Goal: Transaction & Acquisition: Purchase product/service

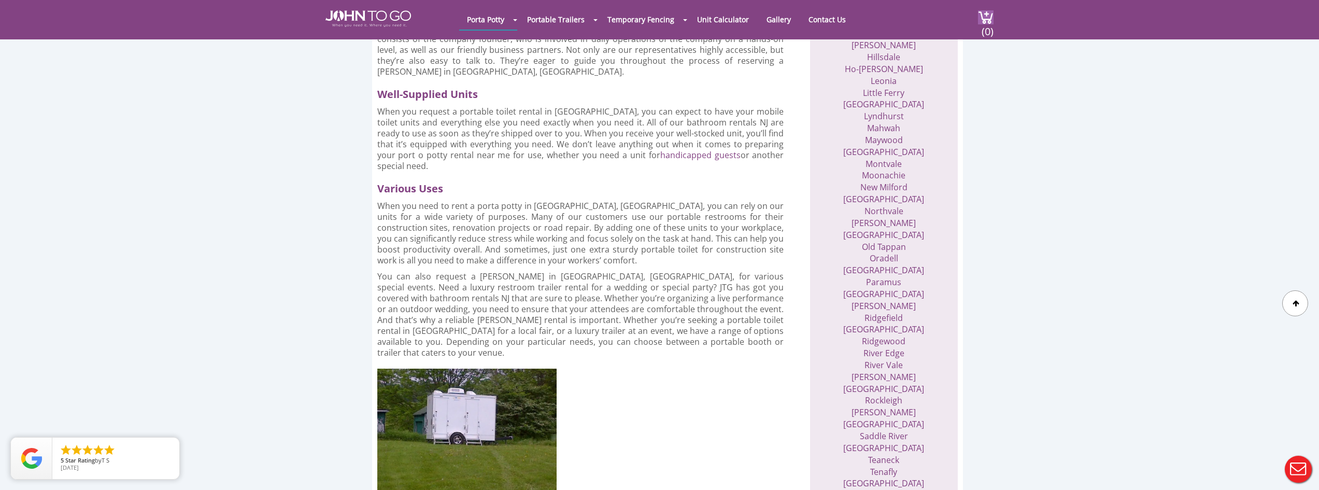
scroll to position [777, 0]
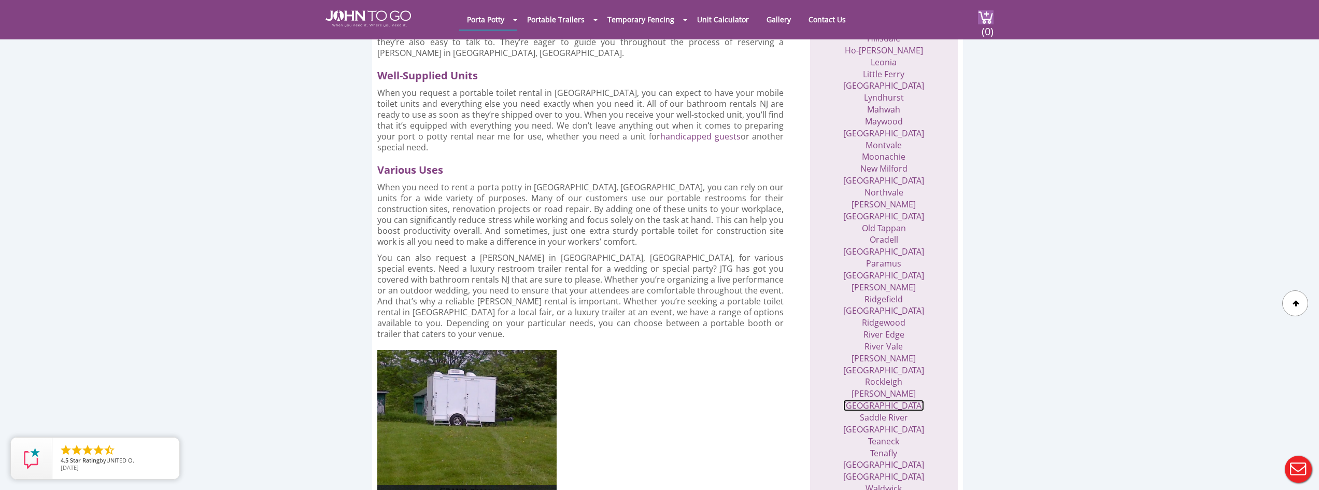
click at [877, 400] on link "Saddle Brook" at bounding box center [883, 405] width 81 height 11
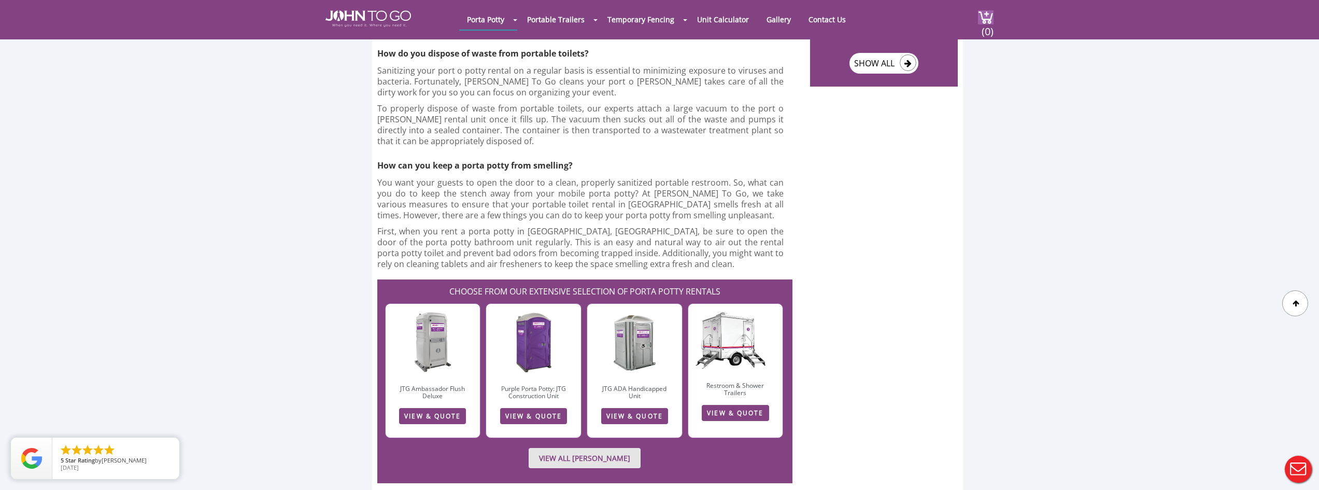
scroll to position [2125, 0]
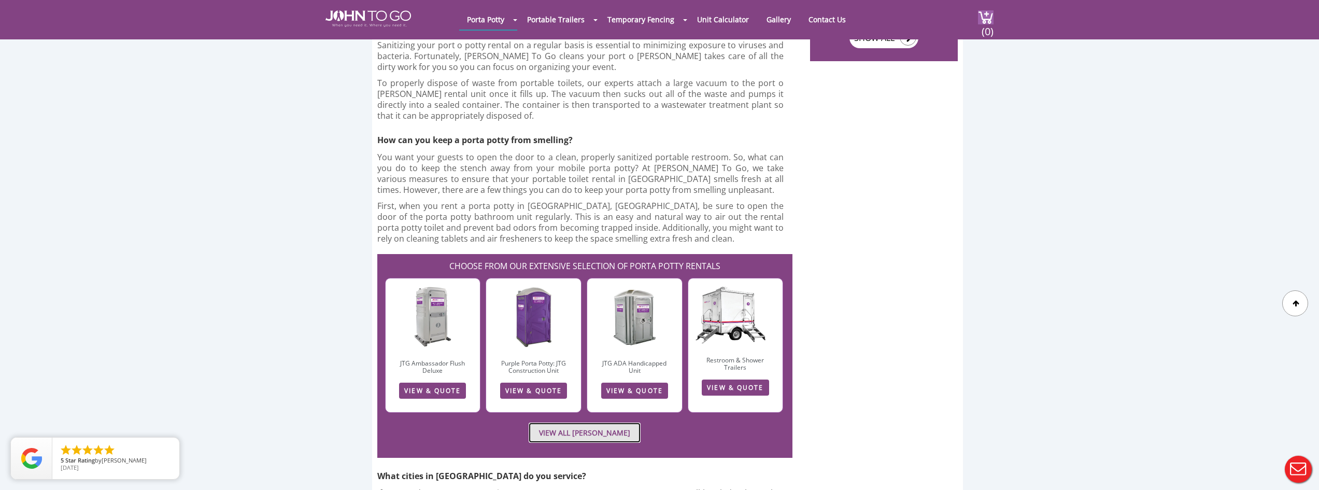
click at [550, 422] on link "VIEW ALL PORTA JOHN RENTALS" at bounding box center [585, 432] width 112 height 20
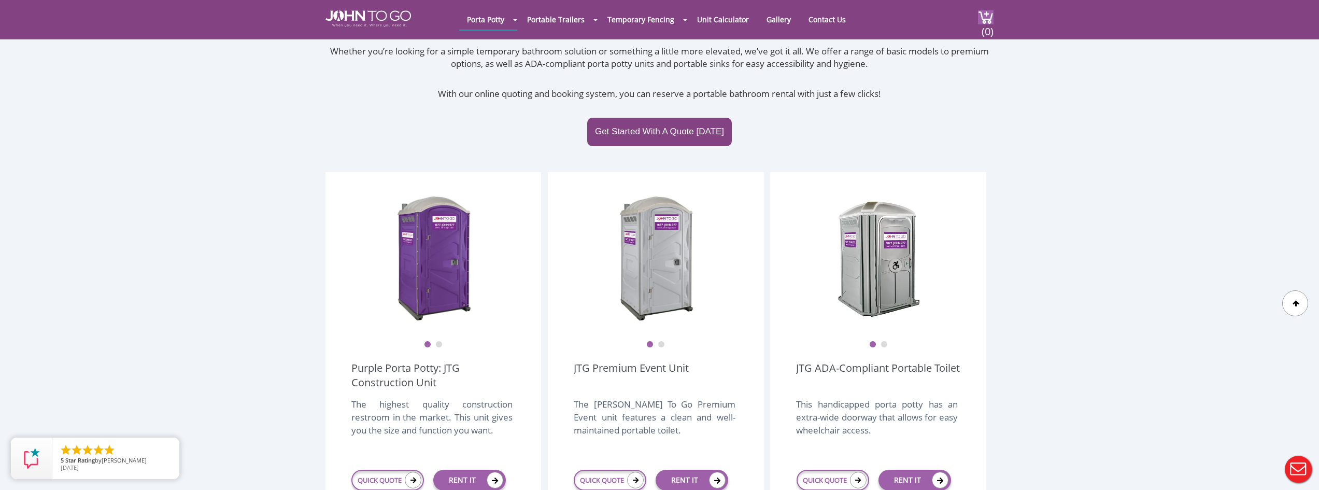
scroll to position [155, 0]
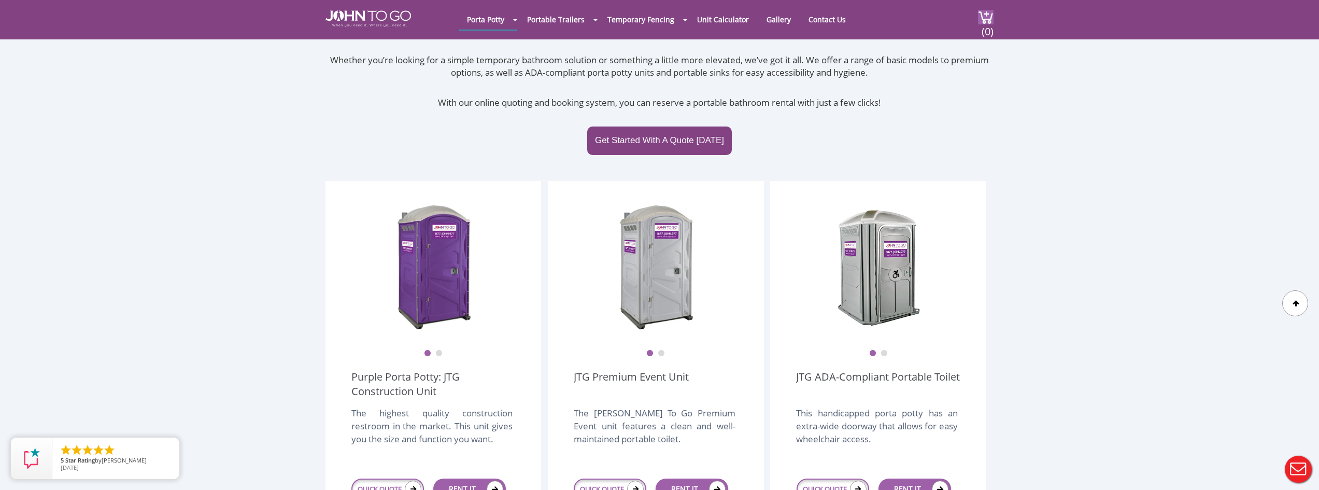
click at [437, 350] on button "2" at bounding box center [438, 353] width 7 height 7
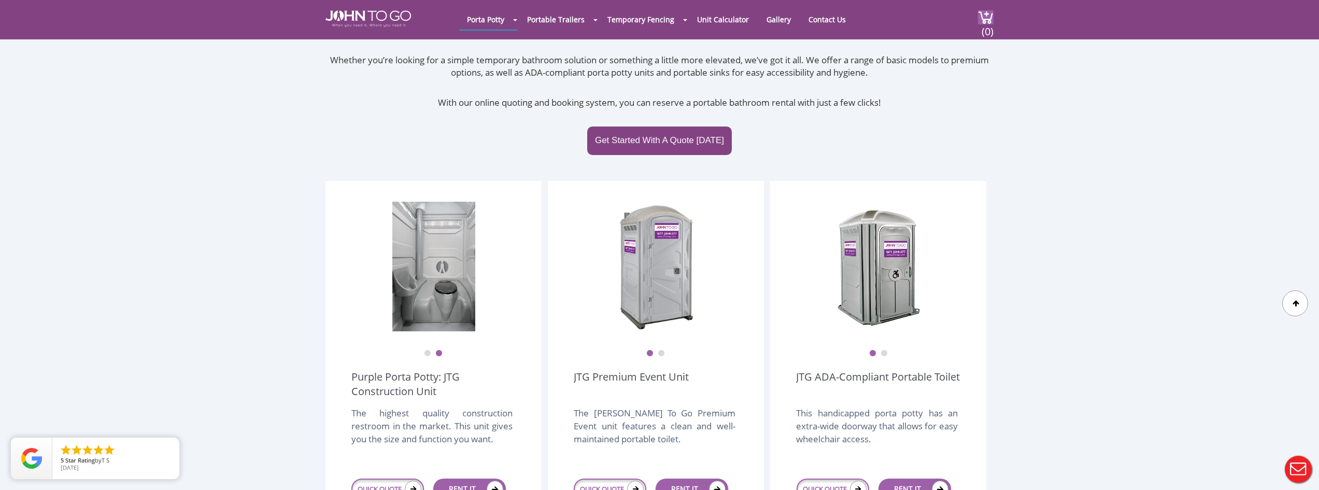
click at [662, 350] on button "2" at bounding box center [661, 353] width 7 height 7
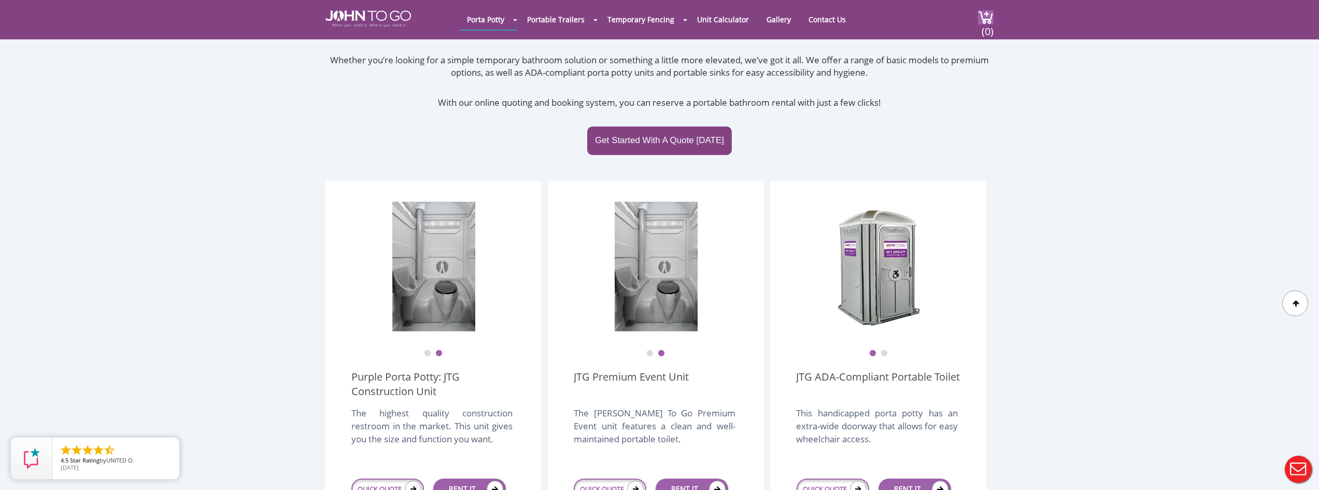
click at [883, 350] on button "2" at bounding box center [884, 353] width 7 height 7
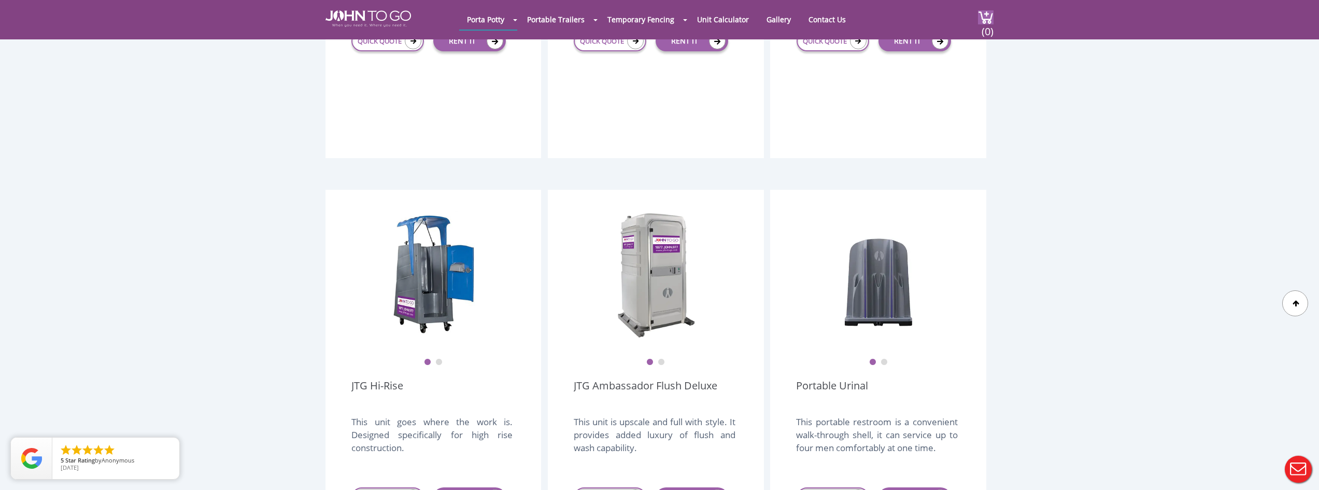
scroll to position [622, 0]
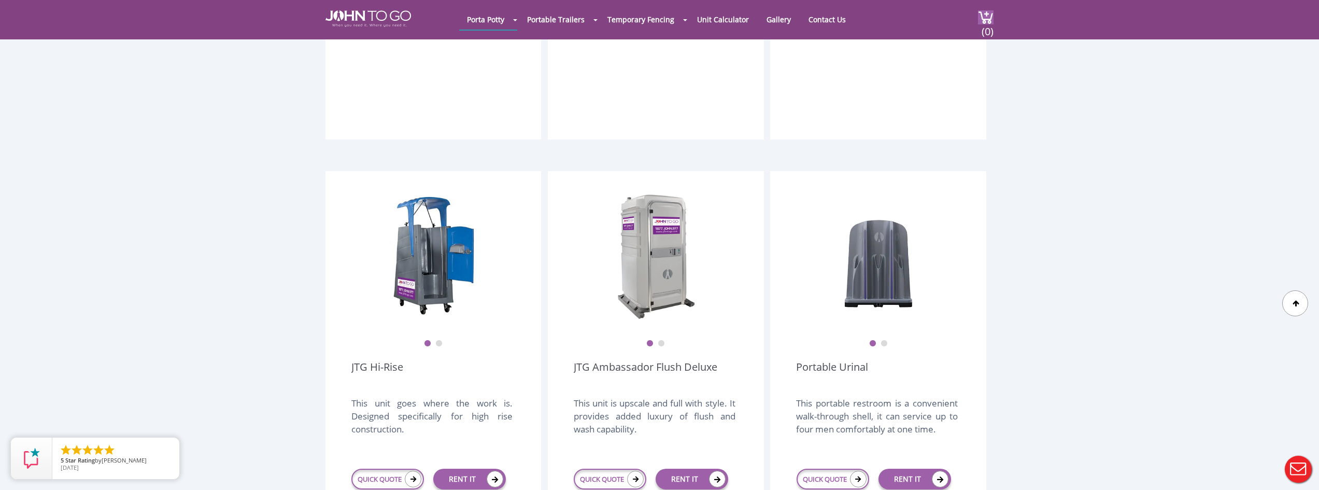
click at [663, 340] on button "2" at bounding box center [661, 343] width 7 height 7
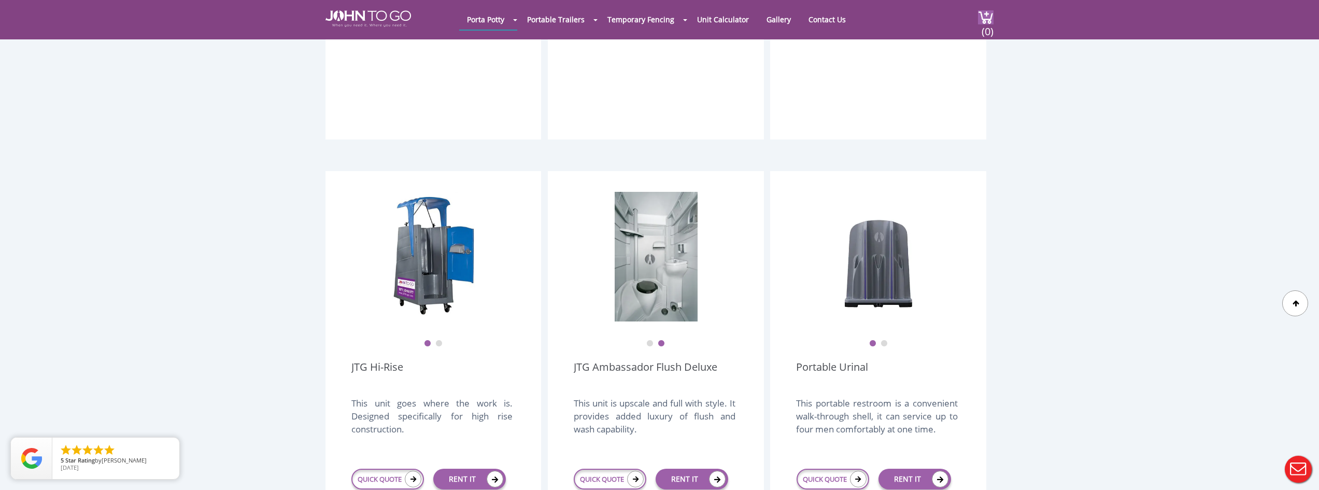
click at [883, 340] on button "2" at bounding box center [884, 343] width 7 height 7
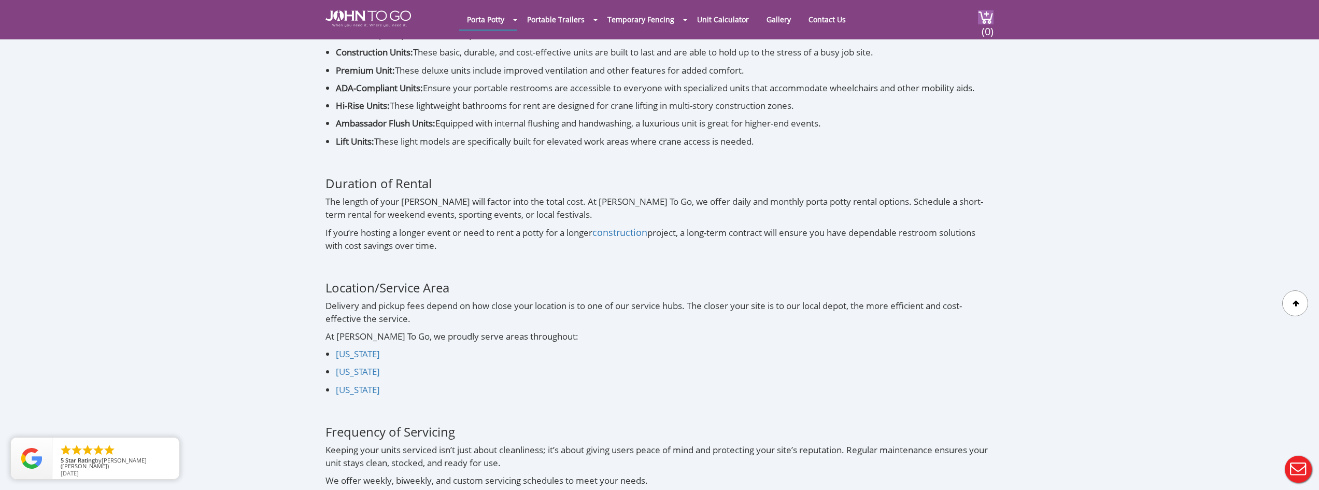
scroll to position [3472, 0]
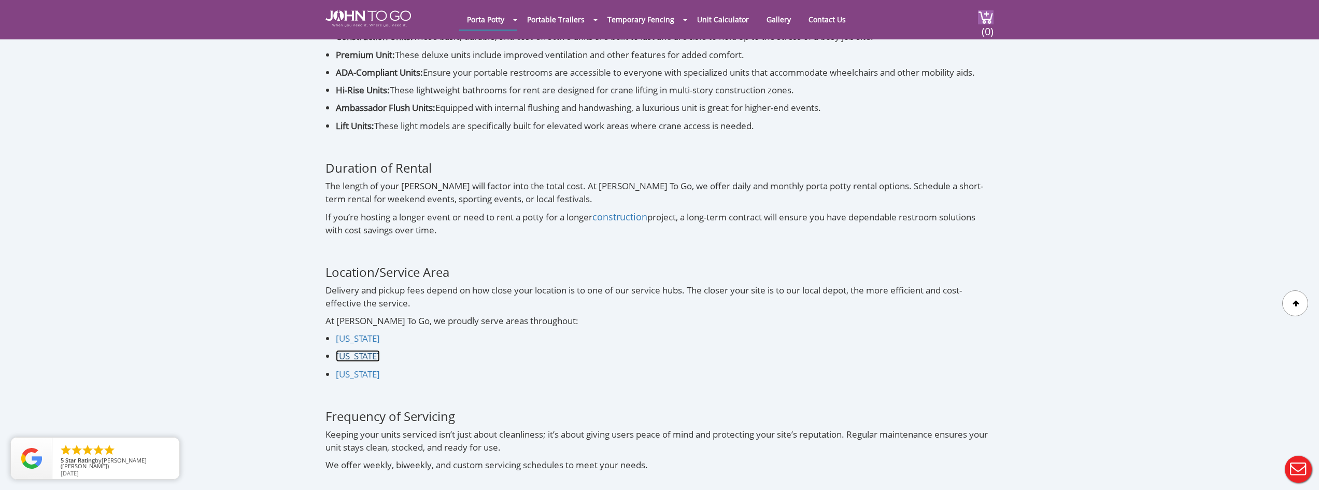
click at [352, 350] on link "New Jersey" at bounding box center [358, 356] width 44 height 12
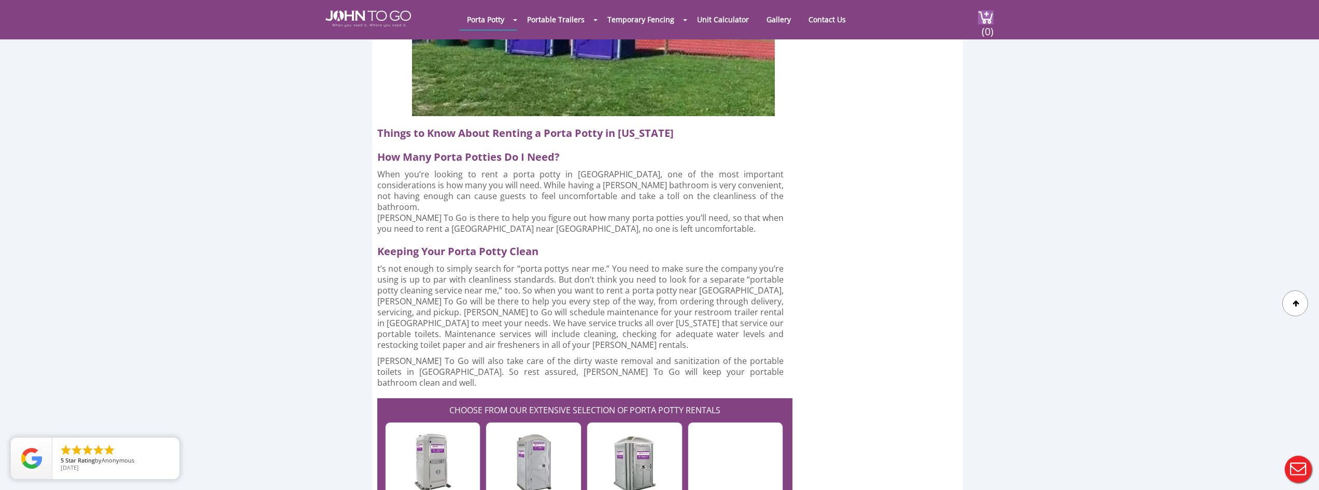
scroll to position [2539, 0]
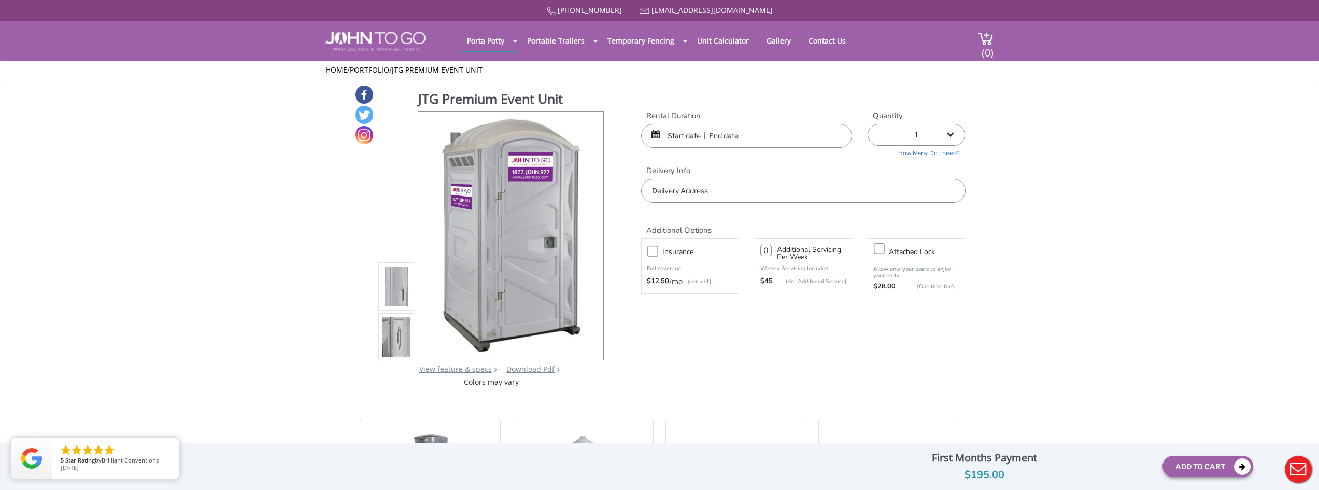
click at [675, 136] on input "text" at bounding box center [746, 136] width 211 height 24
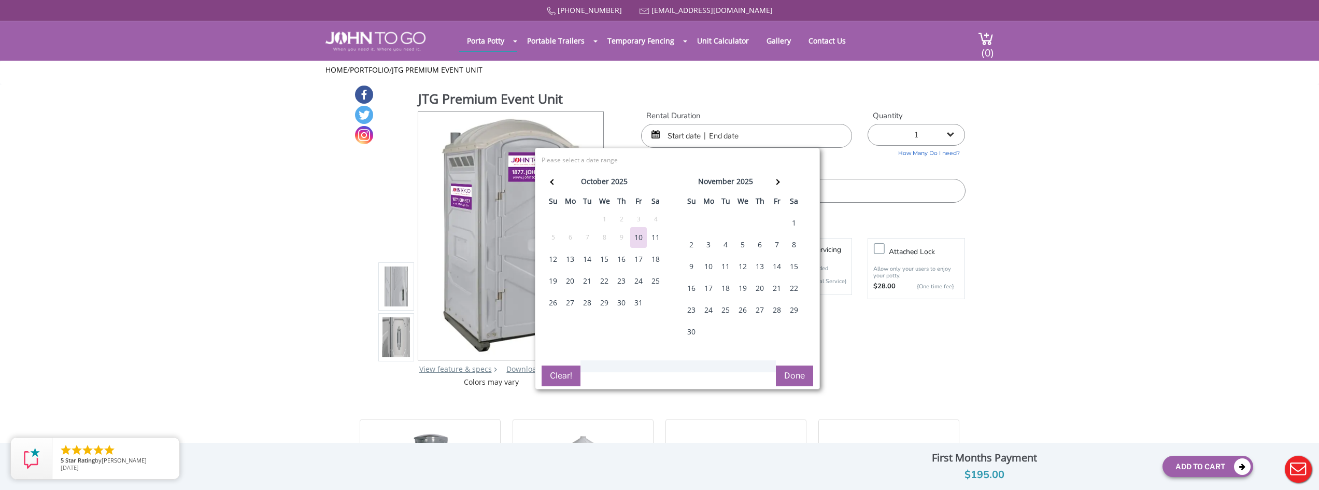
click at [636, 303] on div "31" at bounding box center [638, 302] width 17 height 21
click at [792, 375] on button "Done" at bounding box center [794, 375] width 37 height 21
type input "0"
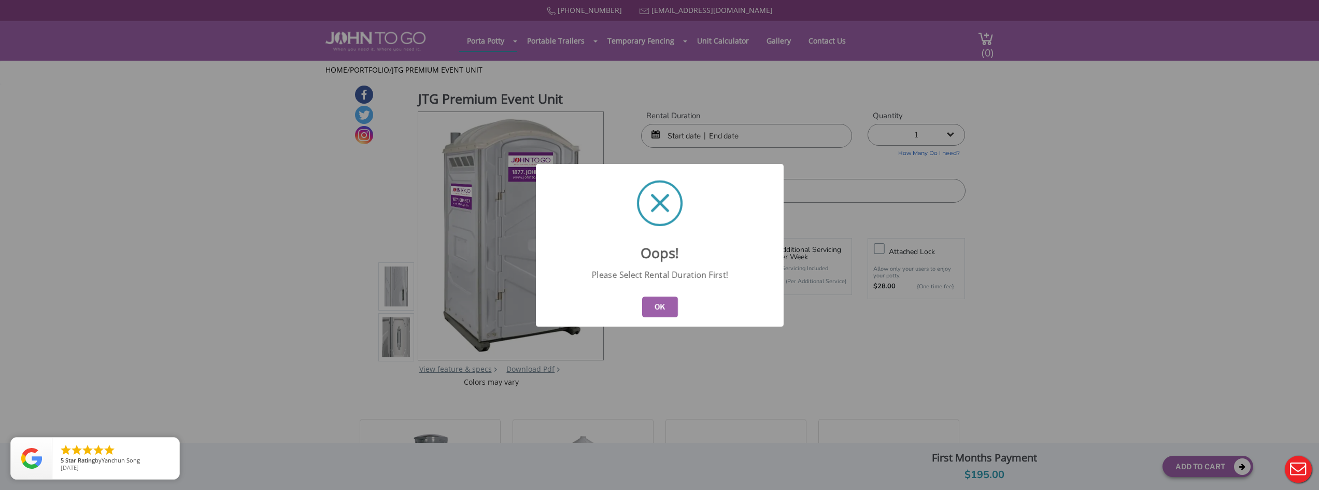
click at [663, 309] on button "OK" at bounding box center [660, 306] width 36 height 21
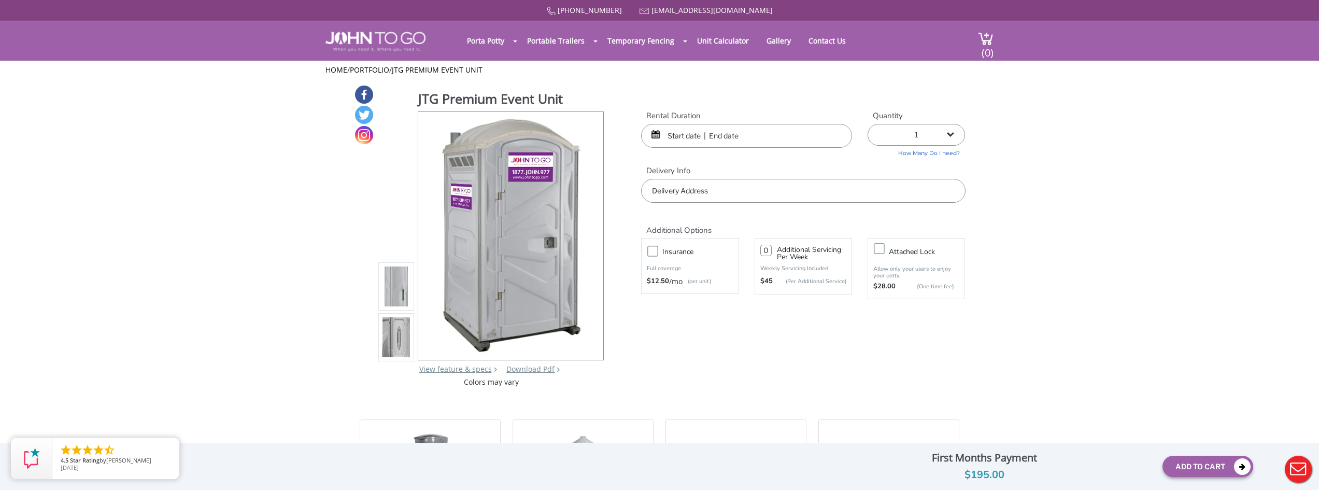
click at [727, 132] on input "text" at bounding box center [746, 136] width 211 height 24
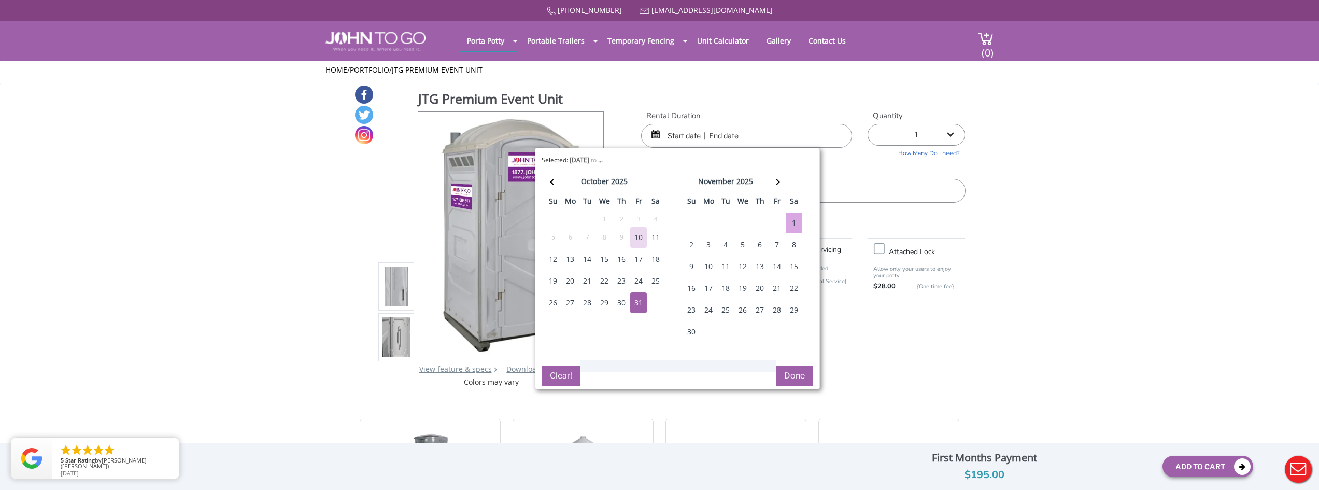
click at [792, 223] on div "1" at bounding box center [794, 222] width 17 height 21
type input "[DATE] to [DATE]"
click at [792, 223] on div "1" at bounding box center [794, 222] width 17 height 21
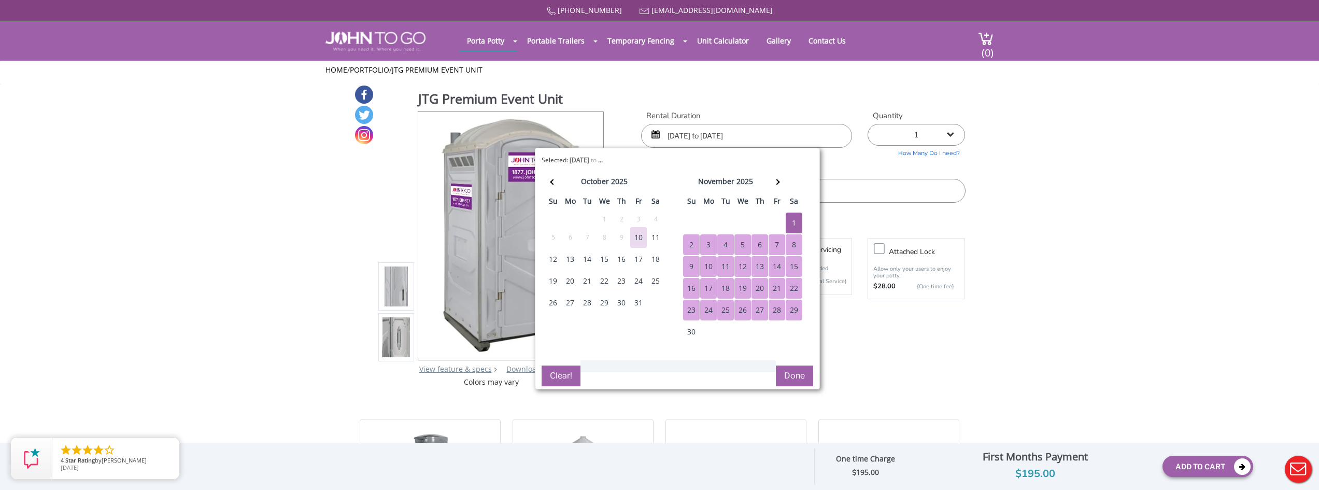
click at [794, 375] on button "Done" at bounding box center [794, 375] width 37 height 21
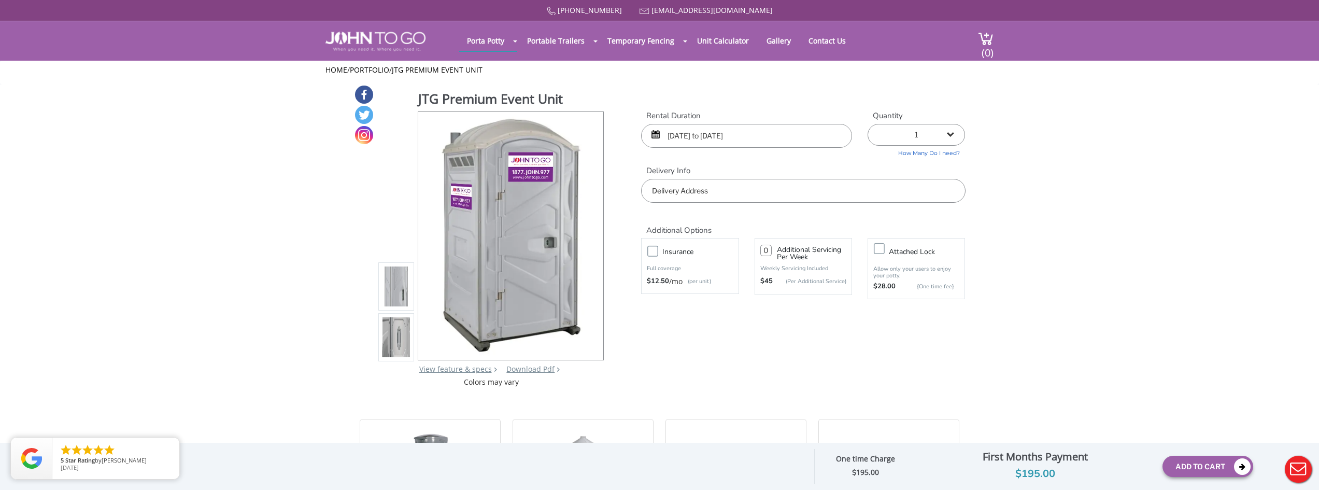
click at [712, 193] on input "text" at bounding box center [803, 191] width 324 height 24
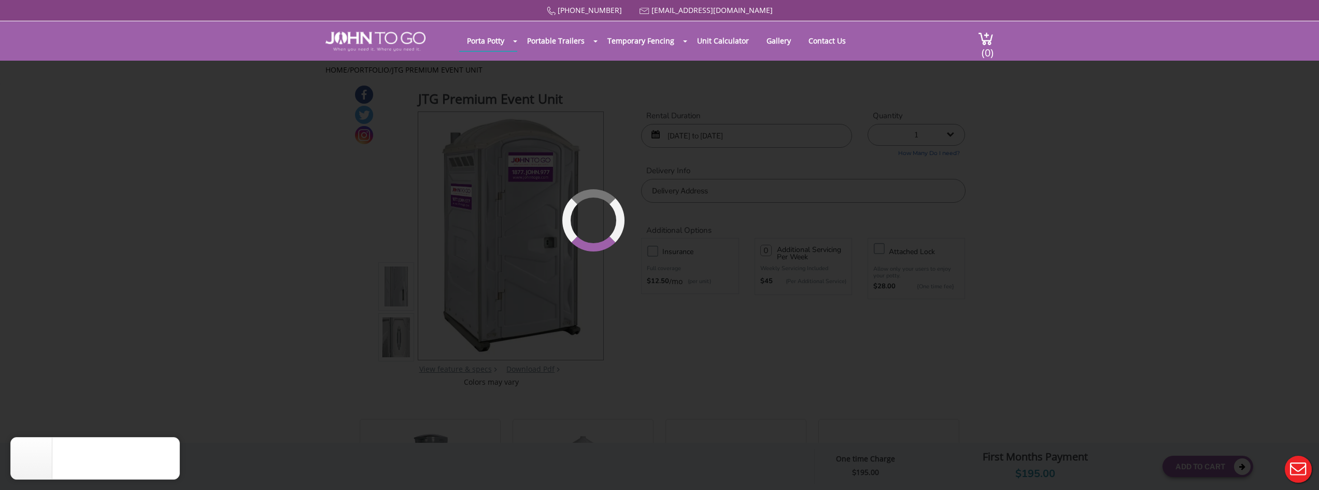
click at [651, 254] on div "877 564 6977 info@johntogo.com Porta Potty Portable Toilets ADA Accessible Unit…" at bounding box center [659, 251] width 1319 height 503
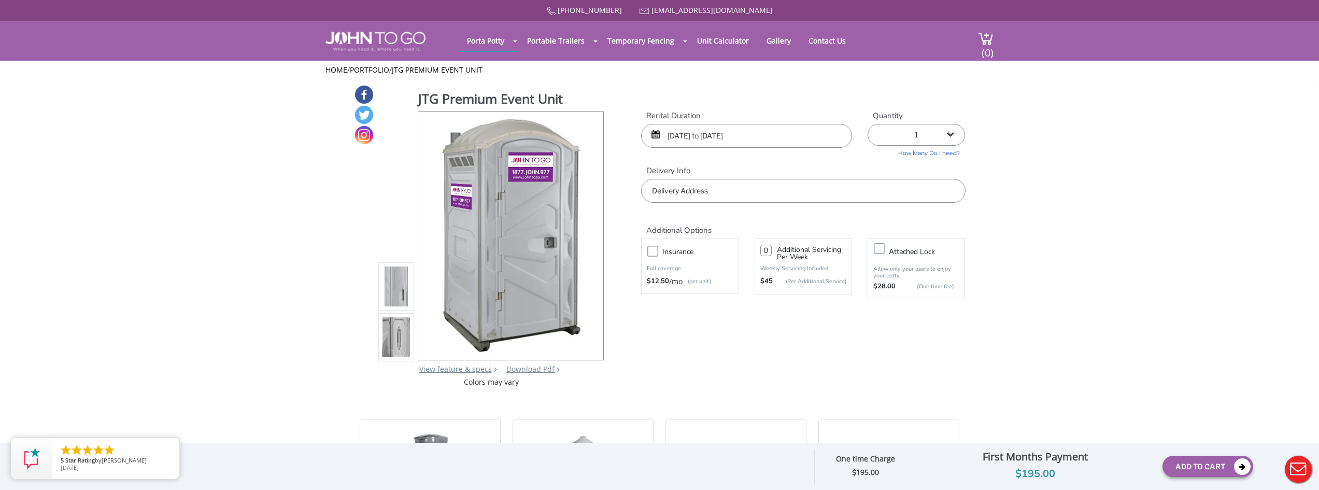
click at [657, 252] on label "Insurance" at bounding box center [700, 251] width 86 height 13
click at [0, 0] on input "Insurance" at bounding box center [0, 0] width 0 height 0
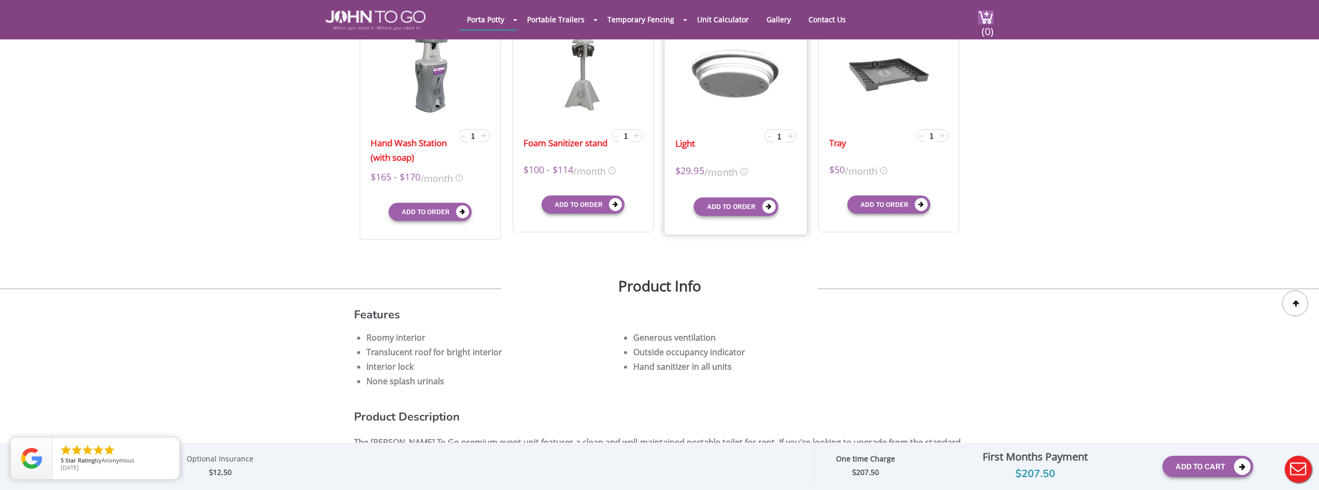
scroll to position [570, 0]
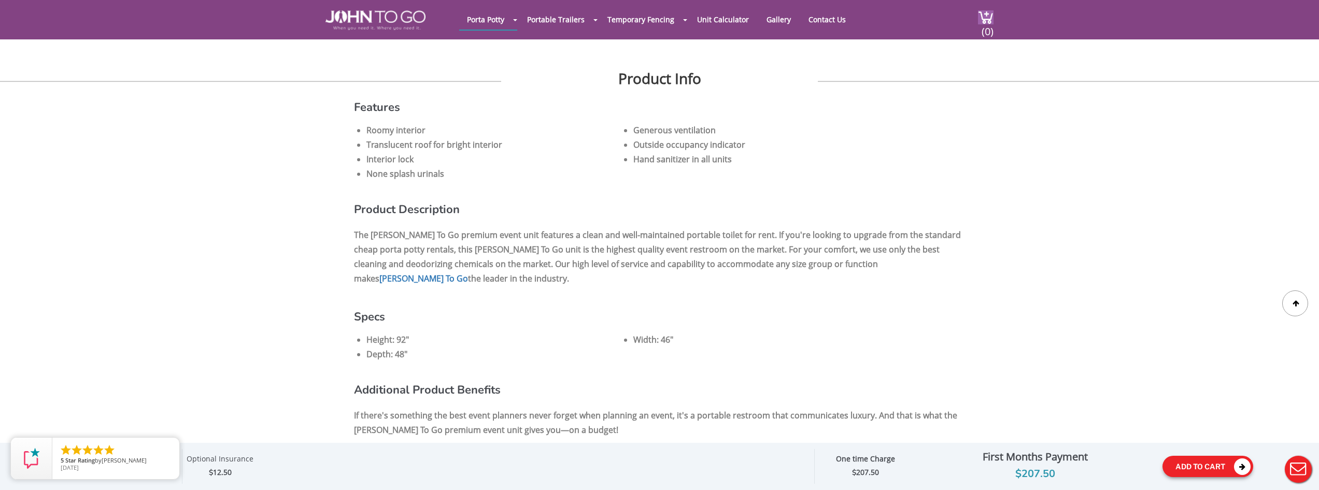
click at [1183, 466] on button "Add To Cart" at bounding box center [1207, 466] width 91 height 21
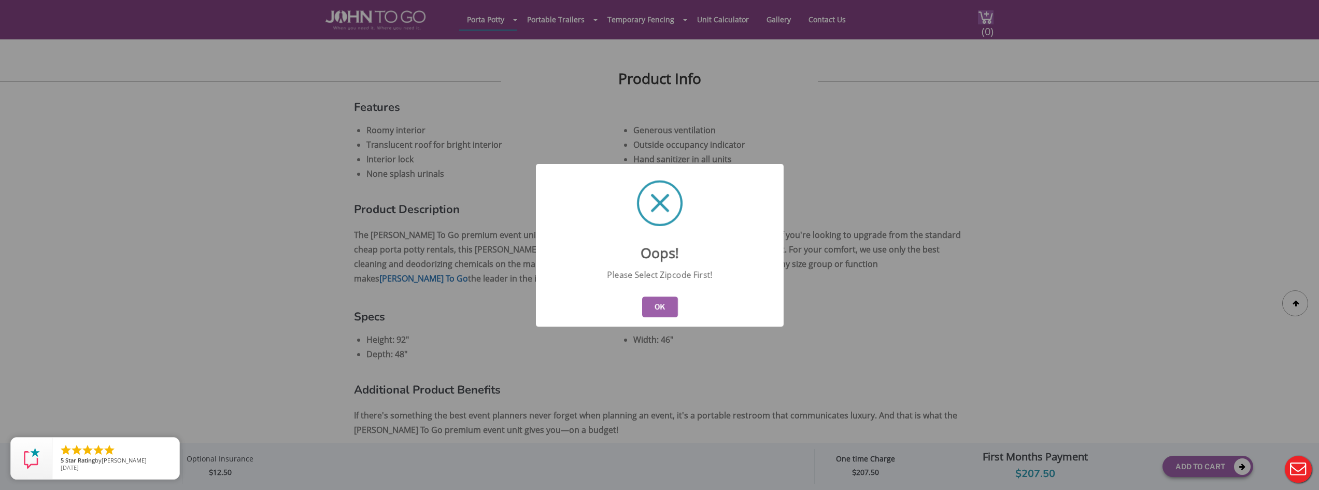
click at [659, 302] on button "OK" at bounding box center [660, 306] width 36 height 21
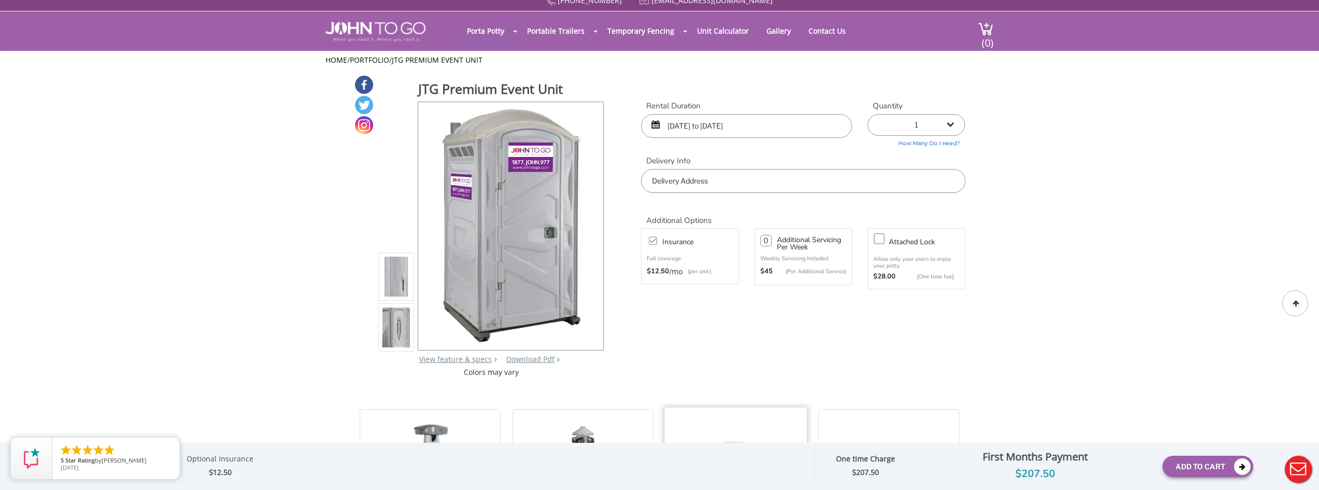
scroll to position [0, 0]
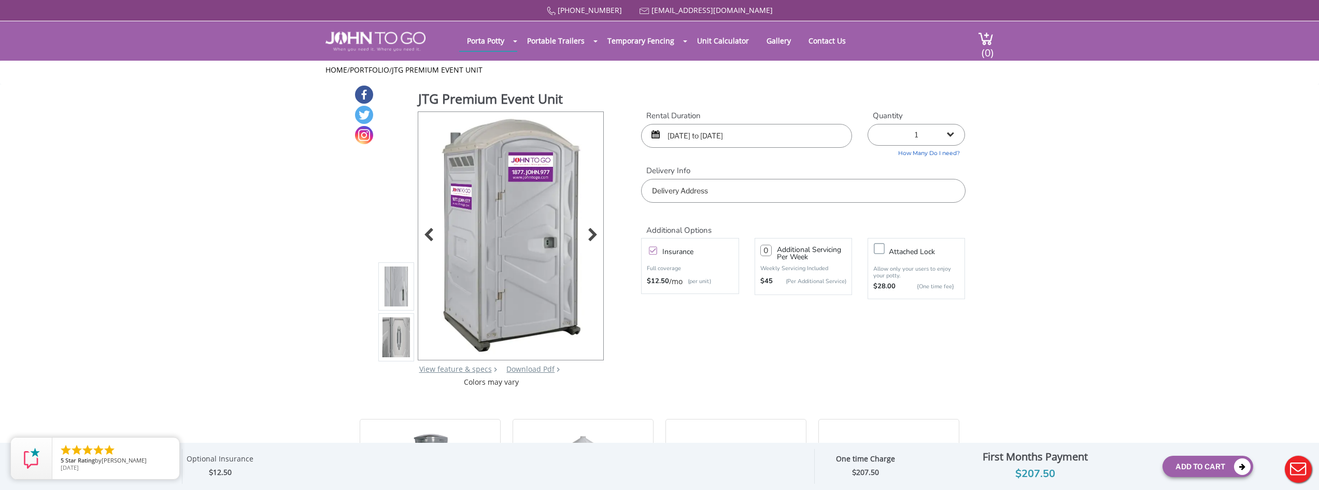
click at [496, 275] on img at bounding box center [510, 234] width 157 height 244
click at [590, 238] on div at bounding box center [590, 236] width 15 height 15
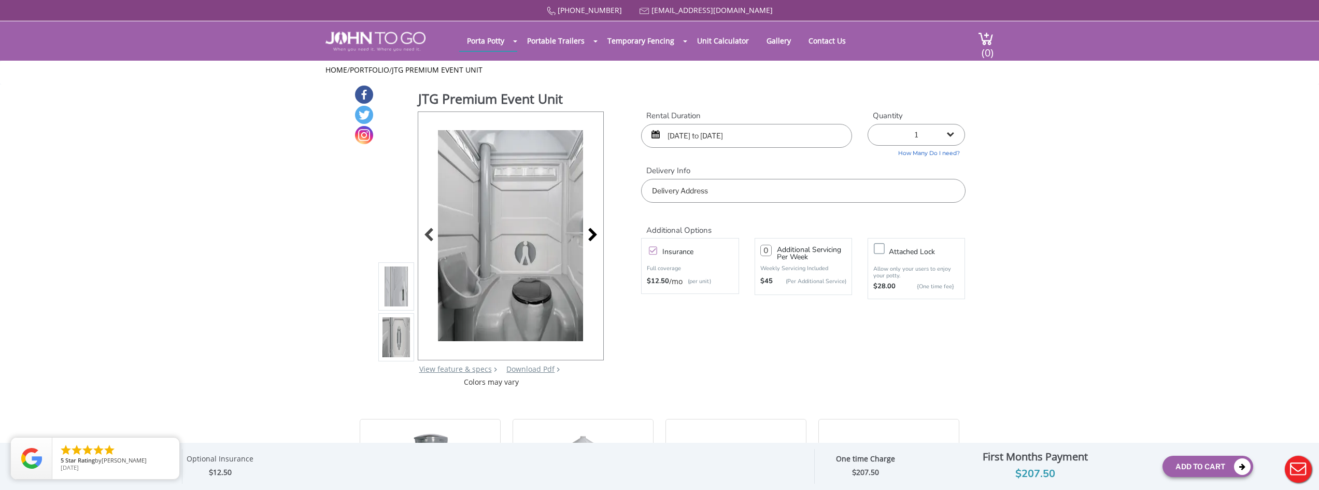
click at [590, 238] on div at bounding box center [590, 236] width 15 height 15
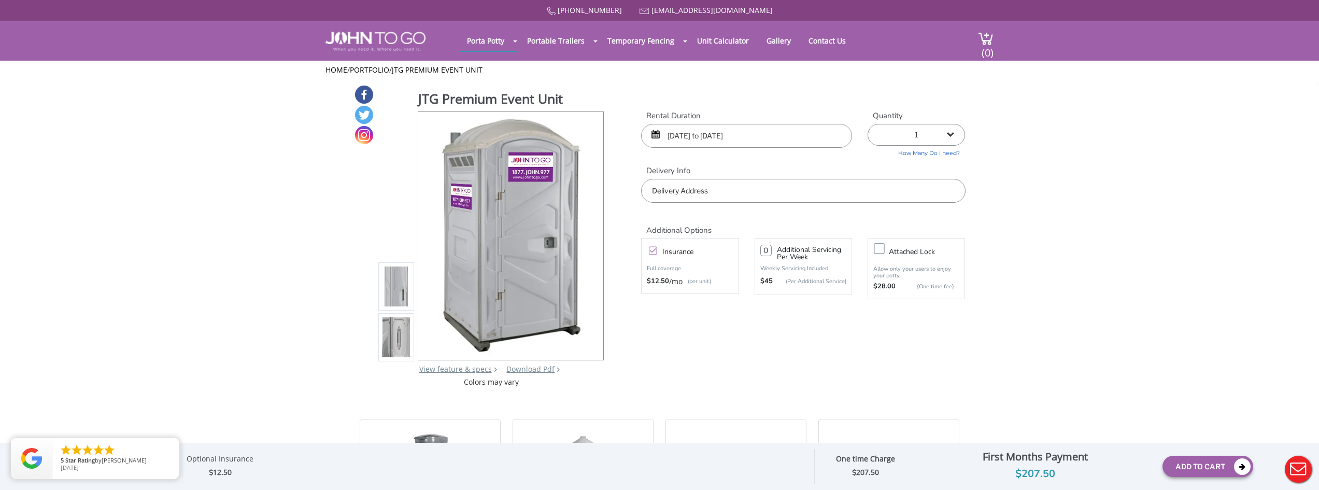
click at [590, 238] on div at bounding box center [510, 236] width 185 height 248
click at [777, 40] on link "Gallery" at bounding box center [779, 41] width 40 height 20
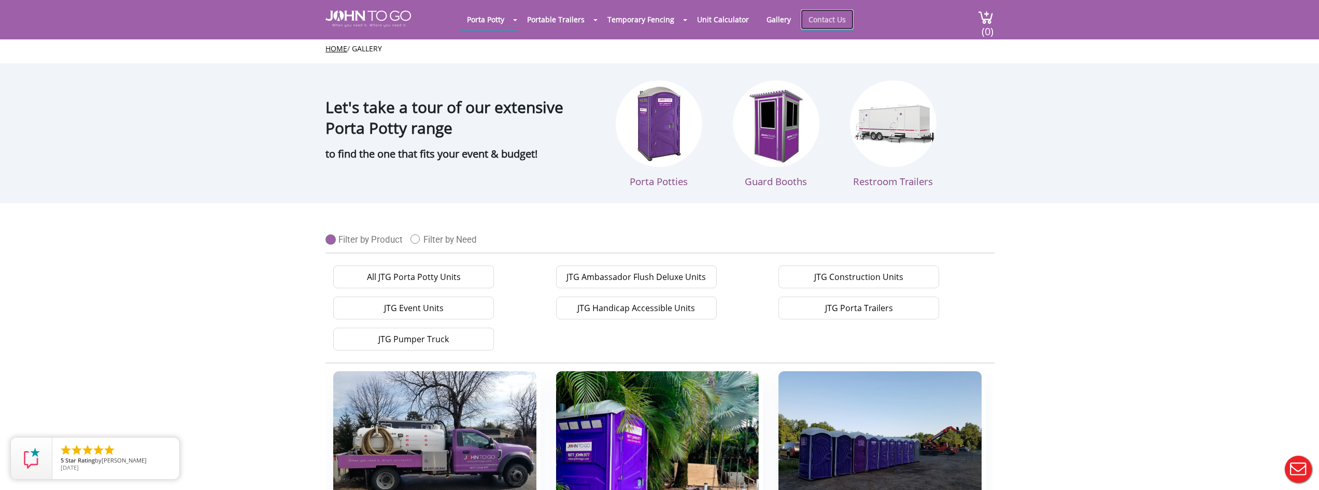
click at [824, 18] on link "Contact Us" at bounding box center [827, 19] width 53 height 20
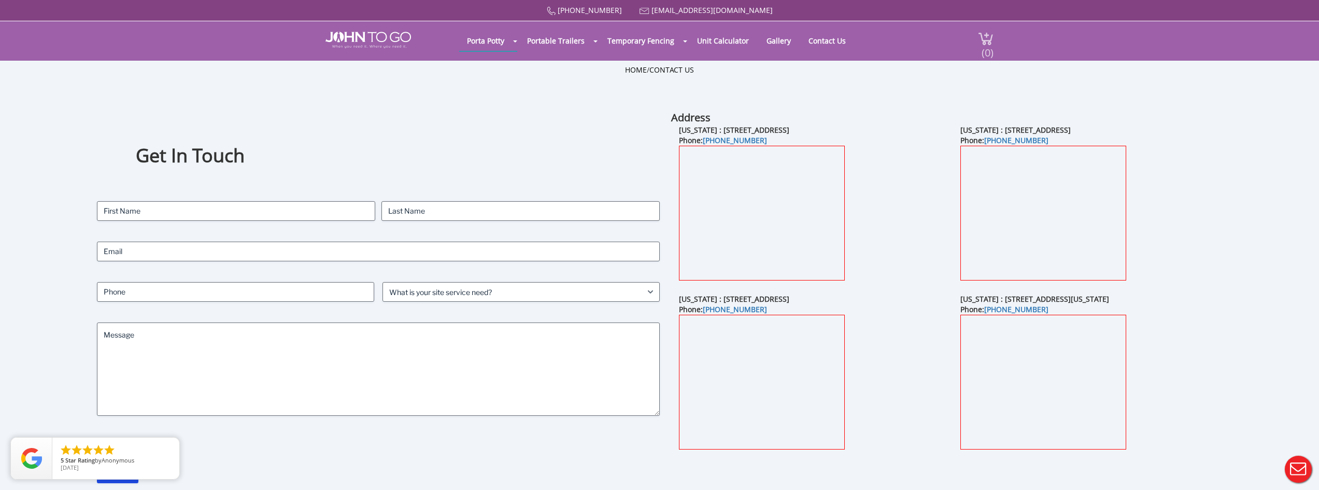
click at [987, 37] on span "(0)" at bounding box center [987, 48] width 12 height 22
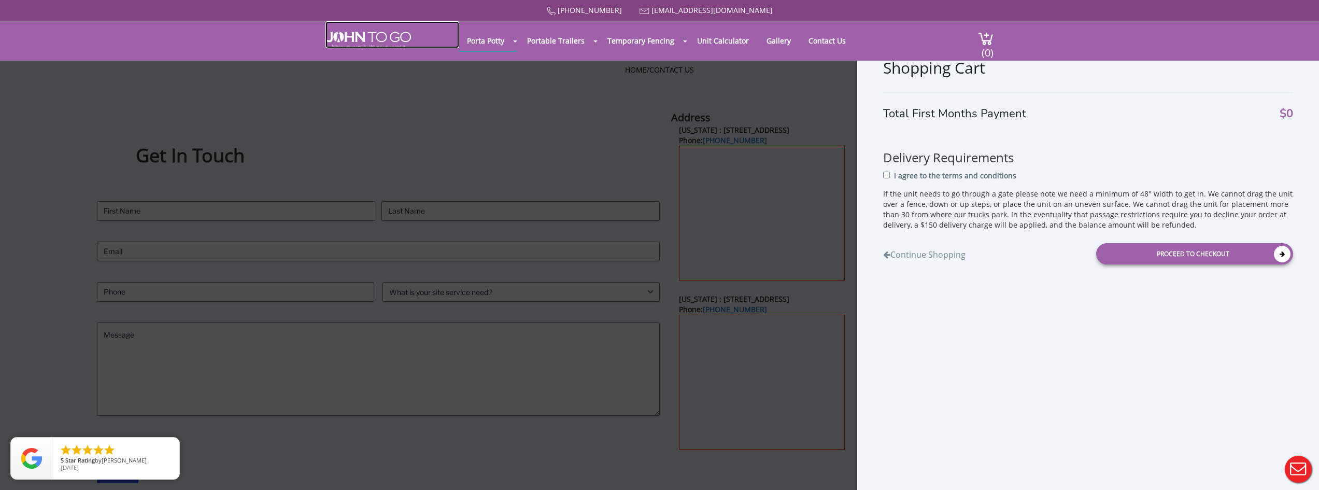
click at [357, 32] on img at bounding box center [368, 40] width 86 height 17
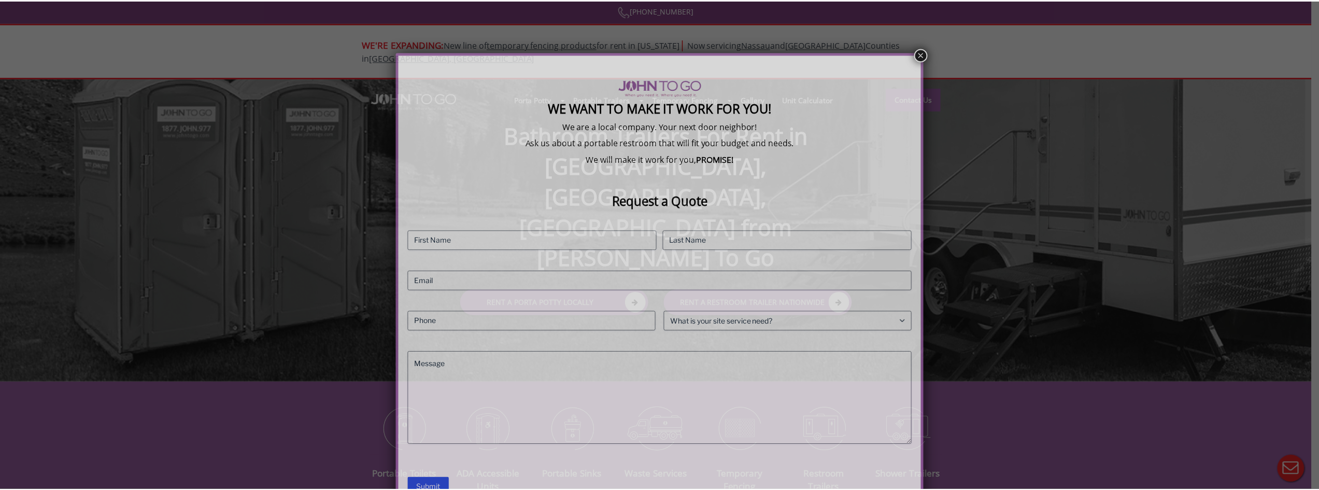
scroll to position [8, 0]
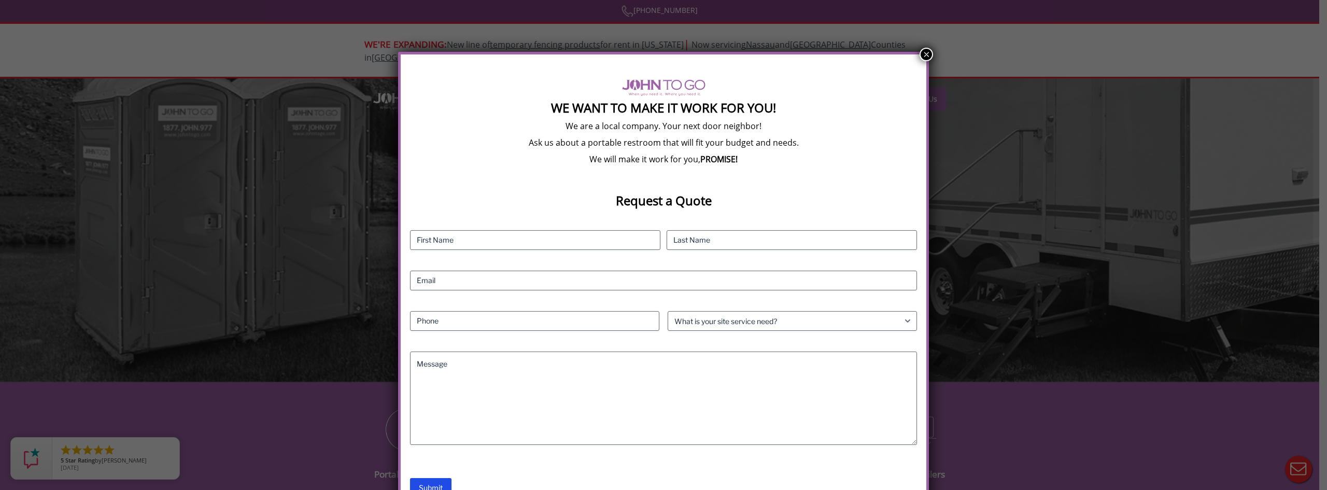
click at [927, 53] on button "×" at bounding box center [925, 54] width 13 height 13
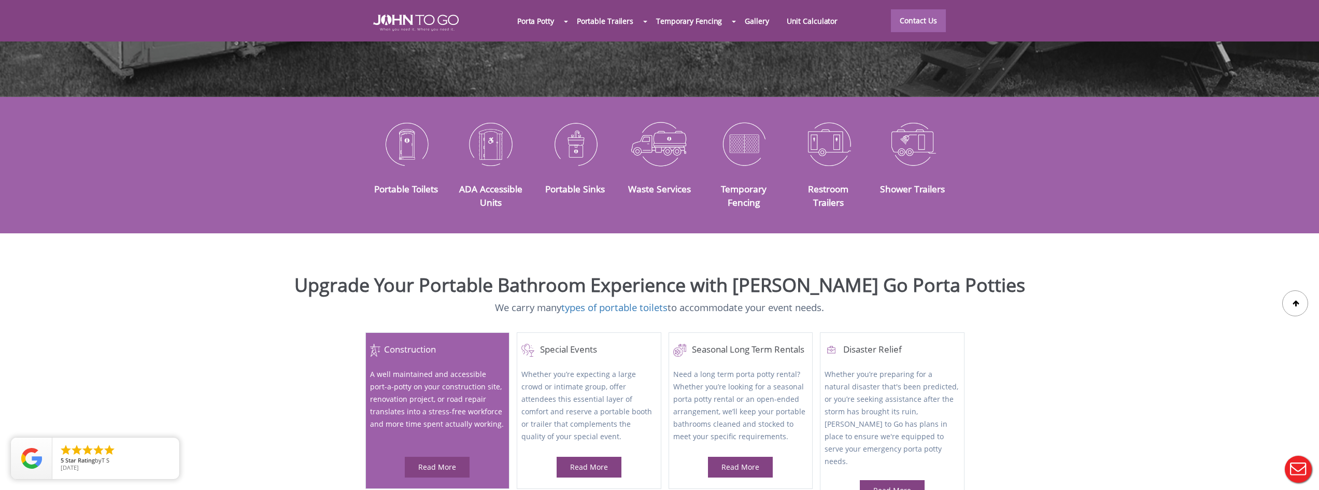
scroll to position [311, 0]
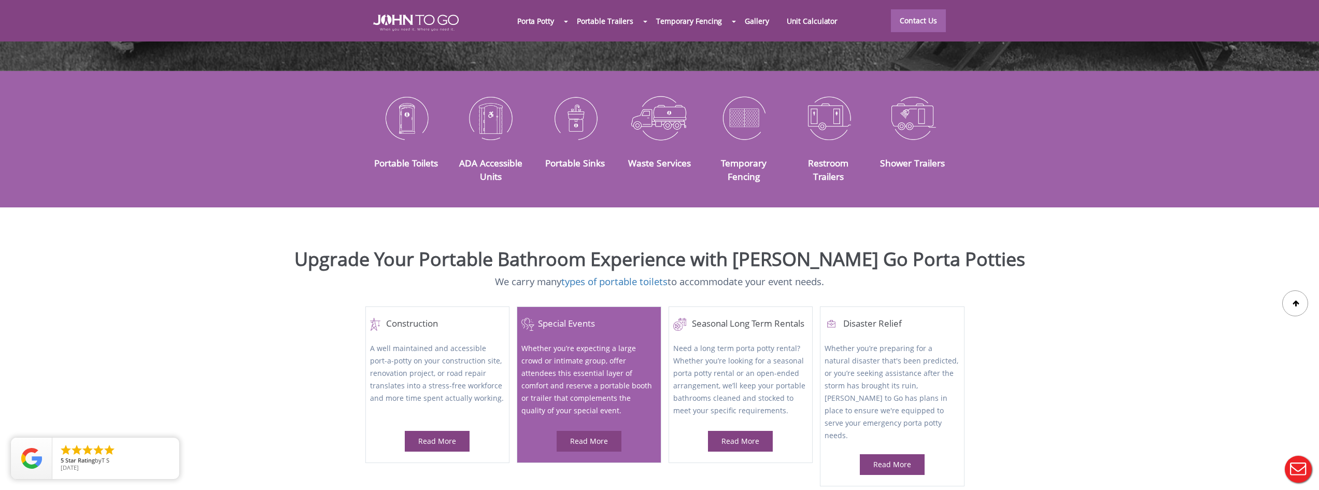
click at [603, 372] on p "Whether you’re expecting a large crowd or intimate group, offer attendees this …" at bounding box center [588, 380] width 135 height 76
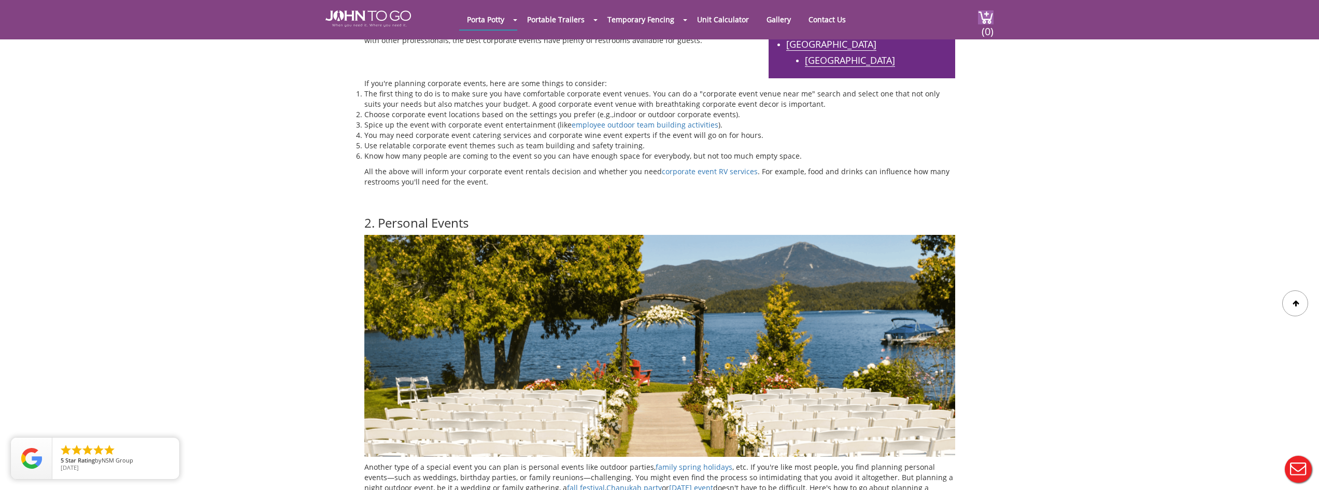
scroll to position [674, 0]
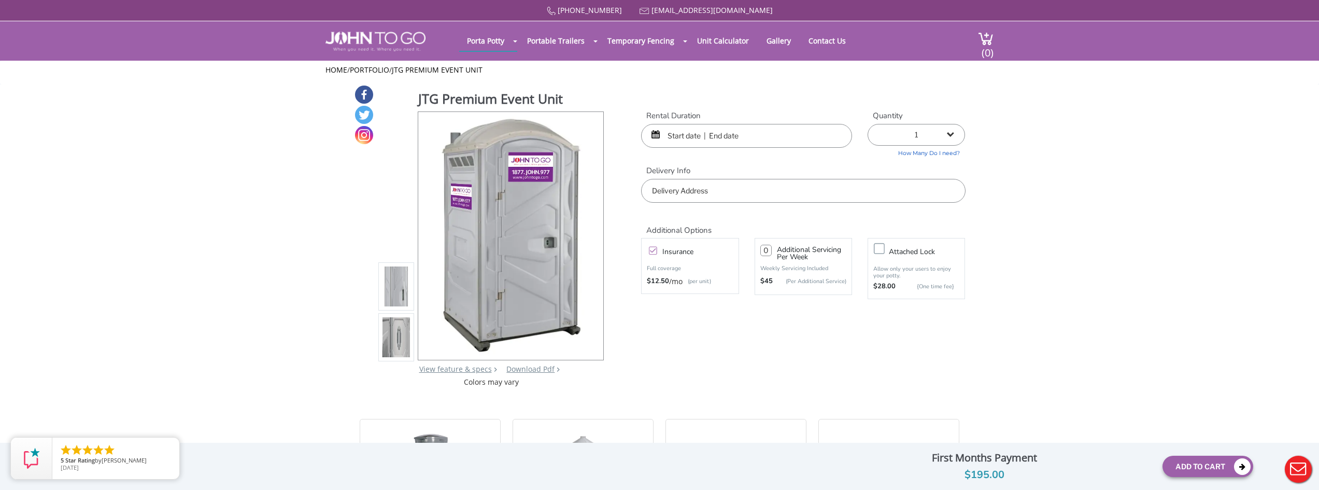
click at [700, 137] on input "text" at bounding box center [746, 136] width 211 height 24
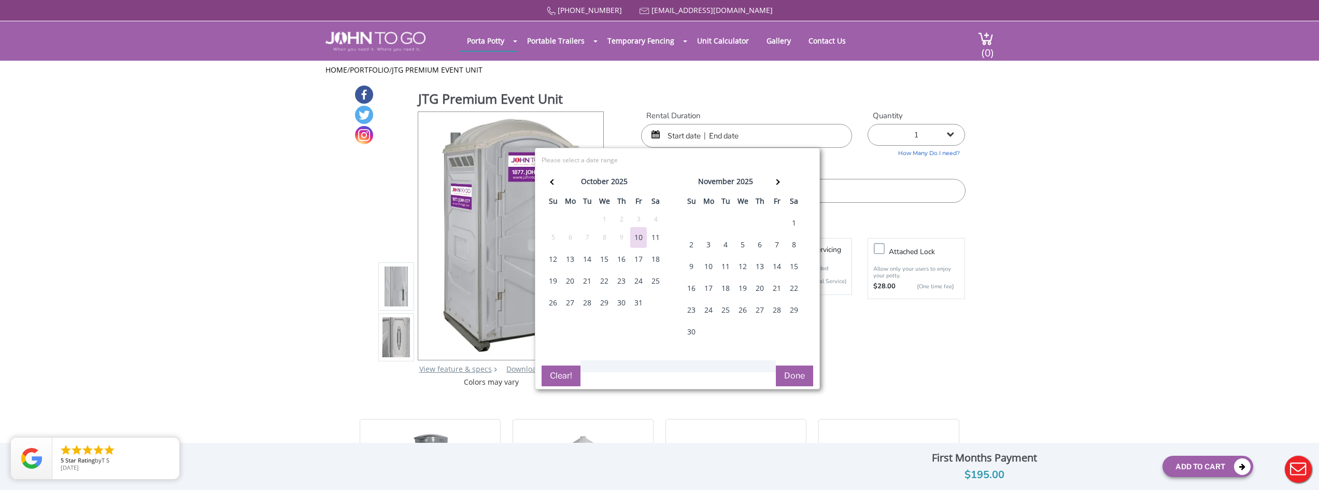
click at [638, 301] on div "31" at bounding box center [638, 302] width 17 height 21
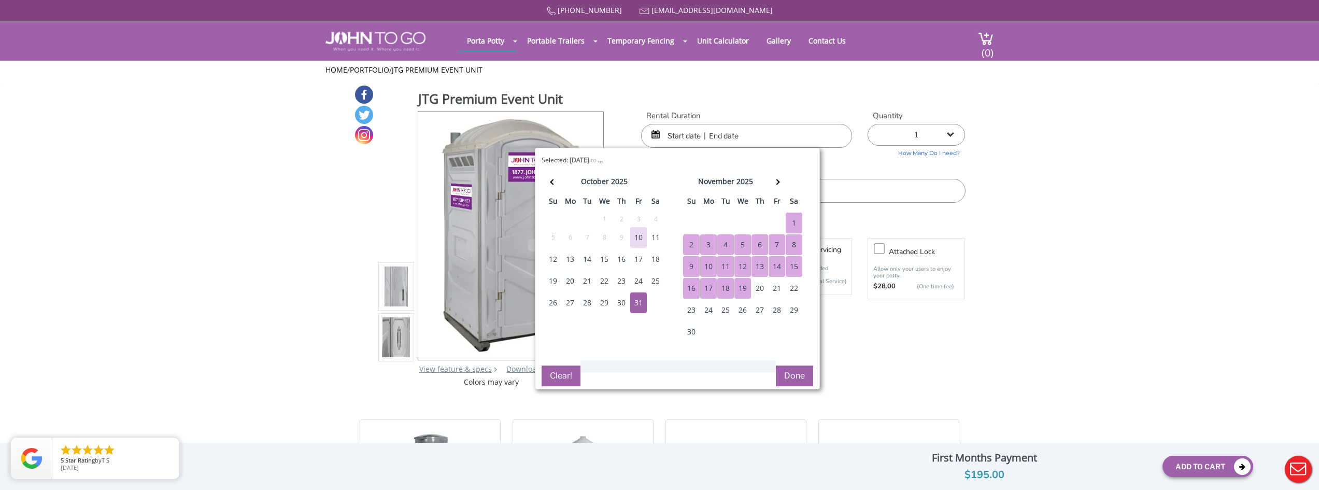
click at [743, 285] on div "19" at bounding box center [742, 288] width 17 height 21
type input "[DATE] to [DATE]"
click at [793, 377] on button "Done" at bounding box center [794, 375] width 37 height 21
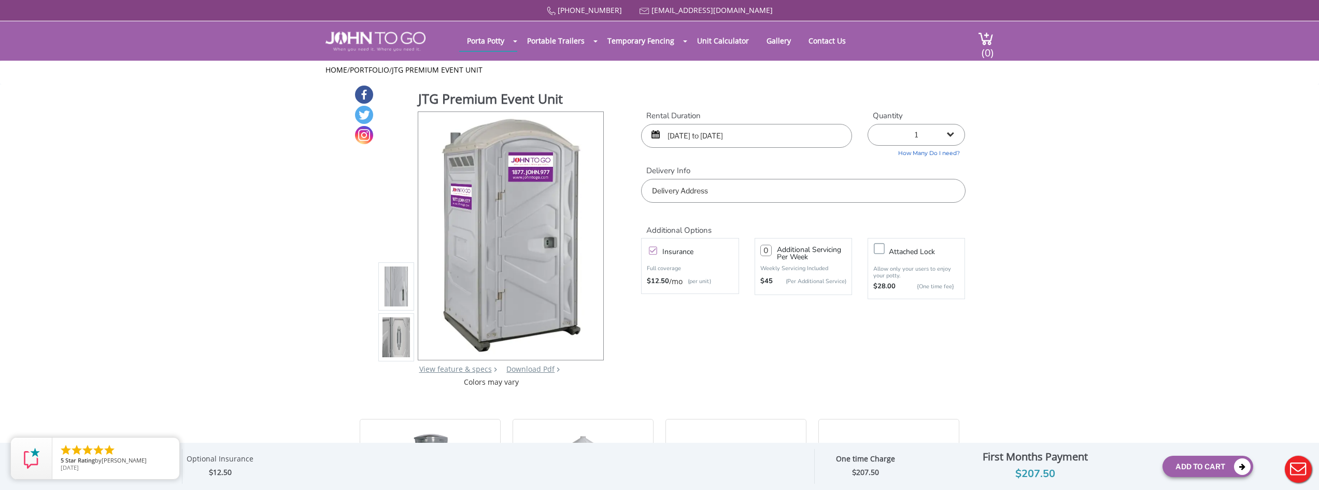
click at [884, 247] on label "Attached lock" at bounding box center [927, 251] width 86 height 13
click at [0, 0] on input "Attached lock" at bounding box center [0, 0] width 0 height 0
click at [884, 247] on label "Attached lock" at bounding box center [927, 251] width 86 height 13
click at [0, 0] on input "Attached lock" at bounding box center [0, 0] width 0 height 0
click at [657, 250] on label "Insurance" at bounding box center [700, 251] width 86 height 13
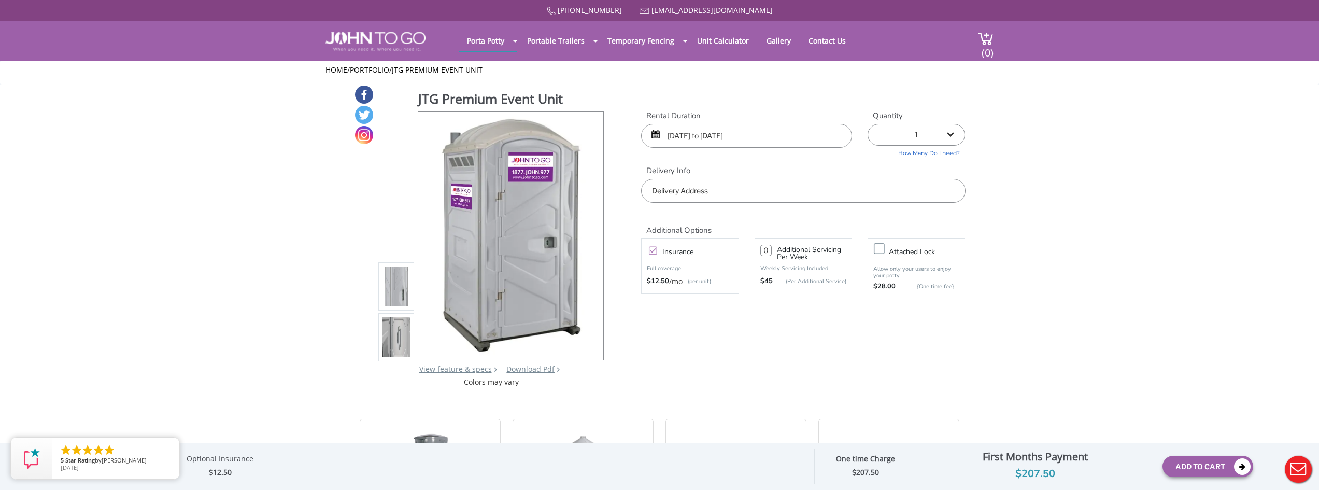
click at [0, 0] on input "Insurance" at bounding box center [0, 0] width 0 height 0
click at [922, 152] on link "How Many Do I need?" at bounding box center [916, 152] width 97 height 12
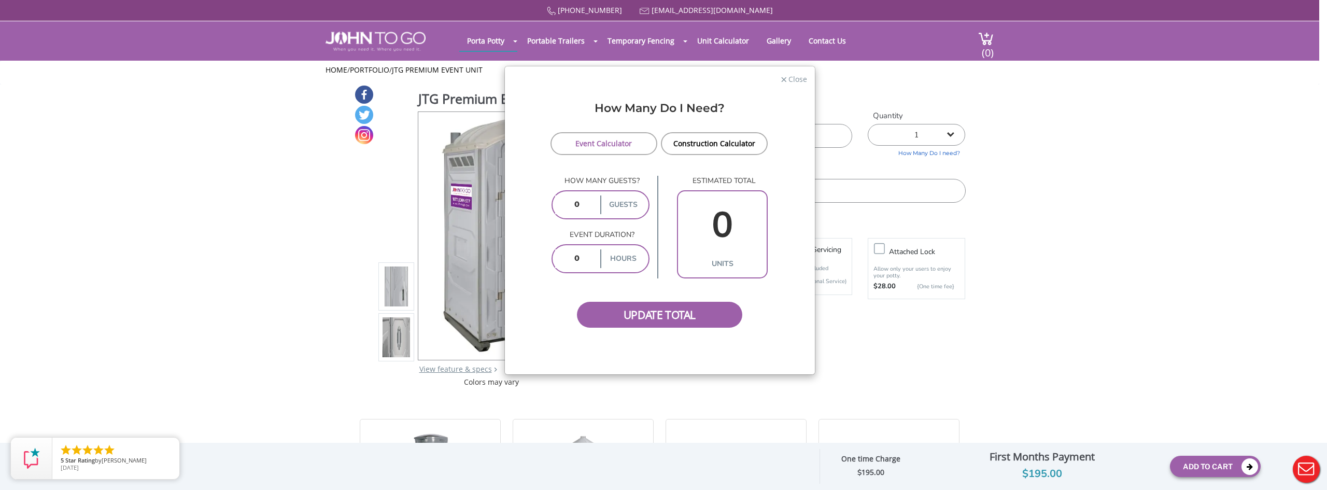
click at [591, 200] on input "number" at bounding box center [576, 204] width 43 height 19
type input "60"
click at [591, 260] on input "number" at bounding box center [576, 258] width 43 height 19
type input "5"
click at [591, 148] on link "Event Calculator" at bounding box center [603, 143] width 107 height 23
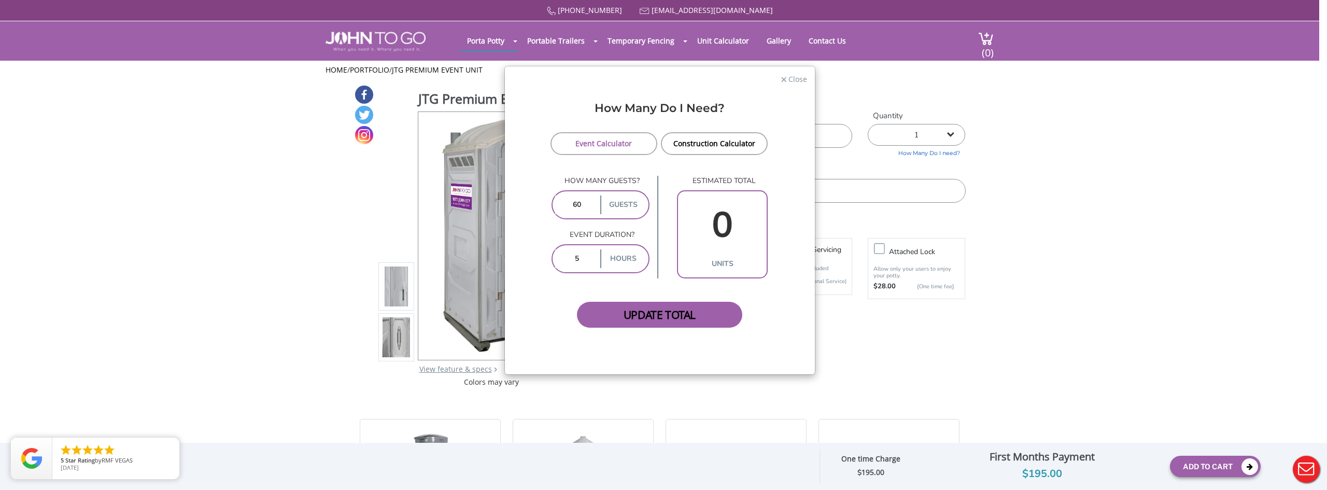
click at [658, 323] on span "Update Total" at bounding box center [660, 315] width 166 height 26
click at [658, 313] on span "Update Total" at bounding box center [660, 315] width 166 height 26
click at [656, 316] on span "Update Total" at bounding box center [660, 315] width 166 height 26
click at [794, 83] on span "Close" at bounding box center [797, 78] width 20 height 10
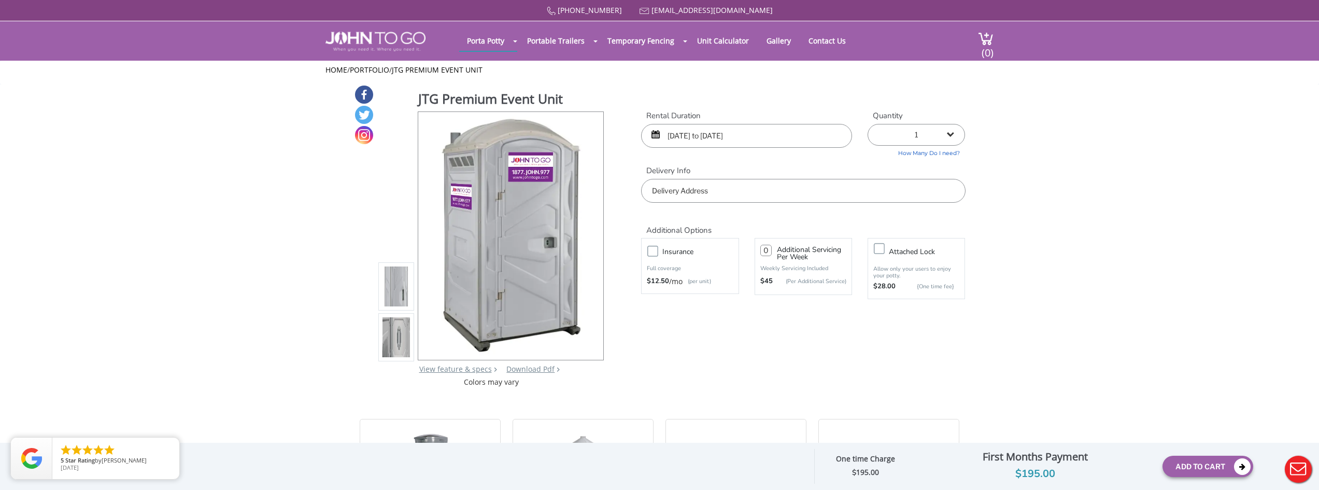
drag, startPoint x: 767, startPoint y: 131, endPoint x: 655, endPoint y: 140, distance: 112.3
click at [655, 140] on input "[DATE] to [DATE]" at bounding box center [746, 136] width 211 height 24
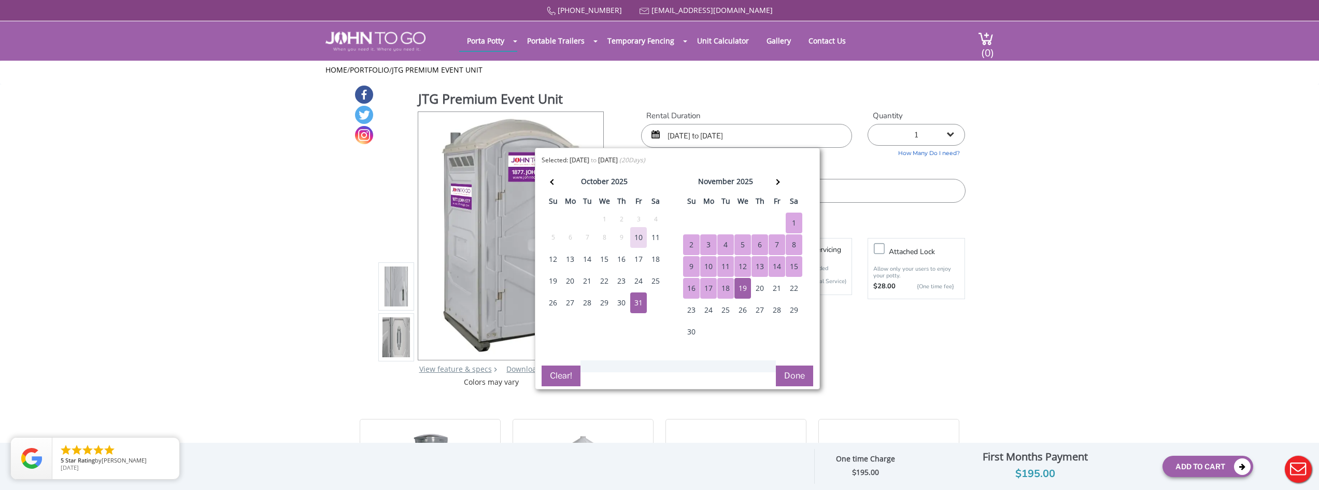
click at [635, 301] on div "31" at bounding box center [638, 302] width 17 height 21
click at [788, 223] on div "1" at bounding box center [794, 222] width 17 height 21
type input "[DATE] to [DATE]"
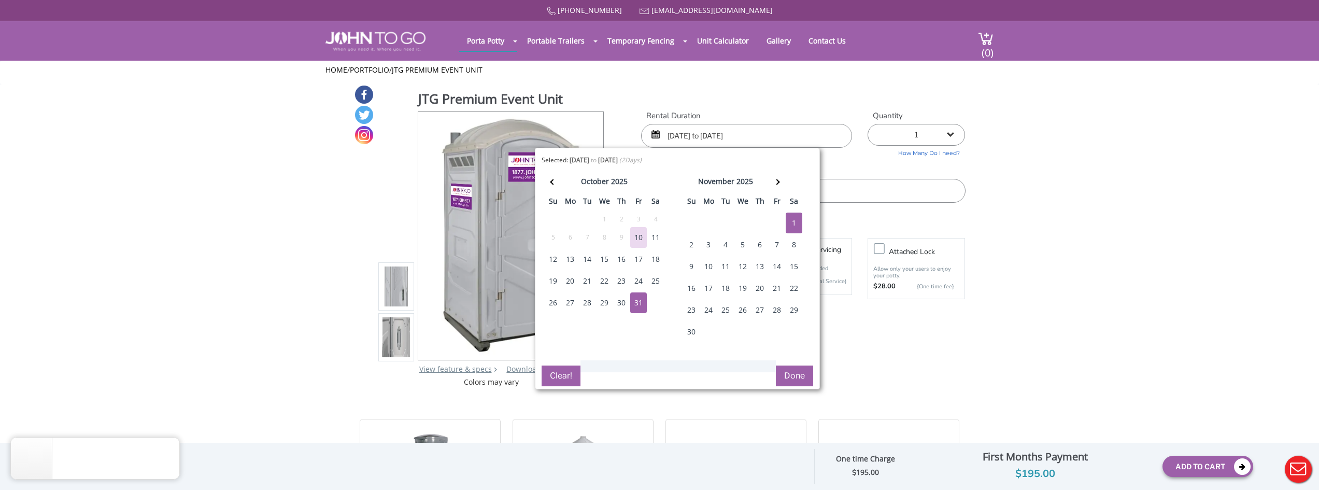
click at [790, 375] on button "Done" at bounding box center [794, 375] width 37 height 21
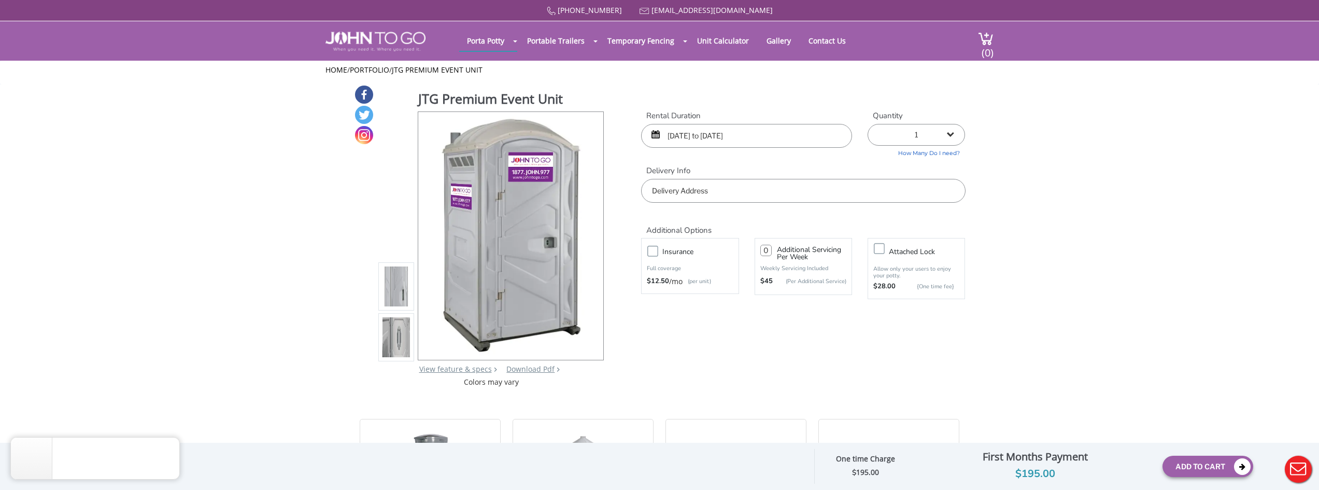
click at [923, 149] on link "How Many Do I need?" at bounding box center [916, 152] width 97 height 12
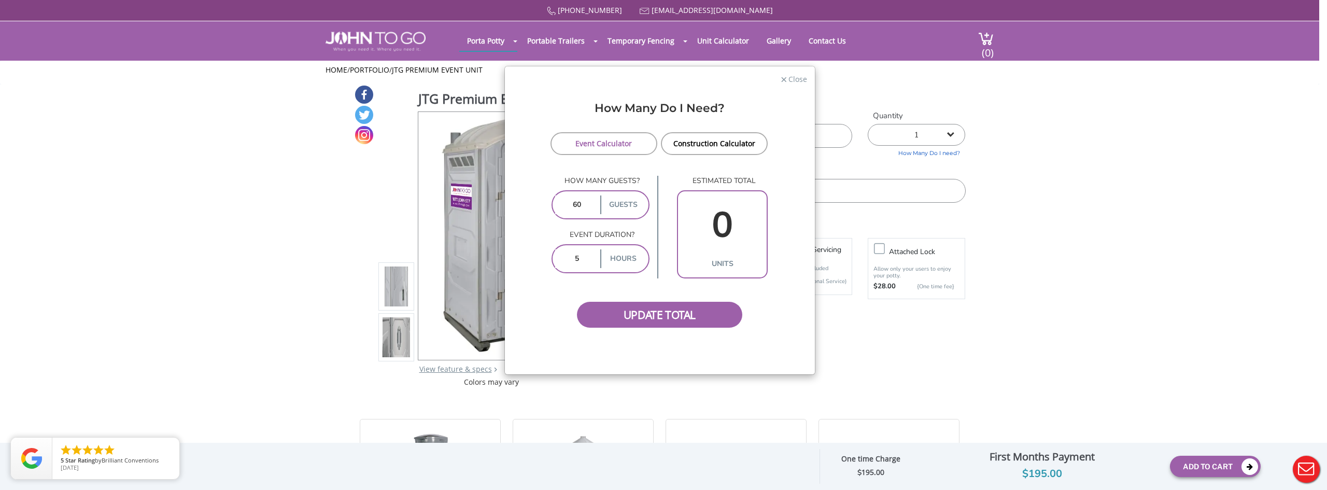
click at [714, 226] on input "0" at bounding box center [721, 225] width 83 height 60
click at [649, 311] on span "Update Total" at bounding box center [660, 315] width 166 height 26
click at [644, 317] on span "Update Total" at bounding box center [660, 315] width 166 height 26
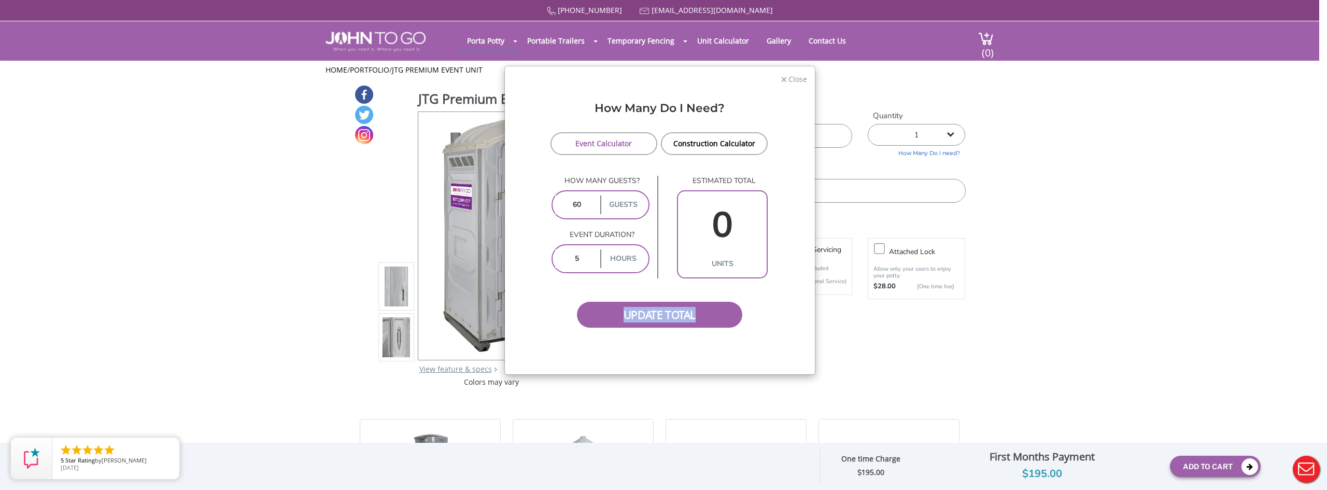
click at [628, 347] on div "How Many Do I Need? Event Calculator Construction Calculator How many guests? 6…" at bounding box center [660, 233] width 310 height 282
click at [618, 141] on link "Event Calculator" at bounding box center [603, 143] width 107 height 23
click at [679, 146] on link "Construction Calculator" at bounding box center [714, 143] width 107 height 23
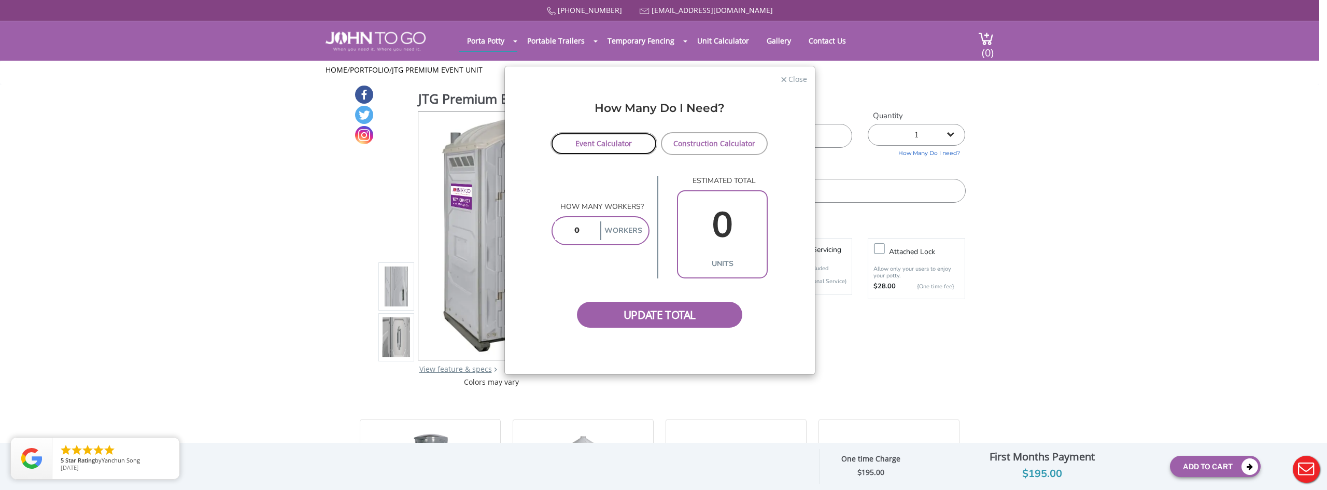
click at [622, 144] on link "Event Calculator" at bounding box center [603, 143] width 107 height 23
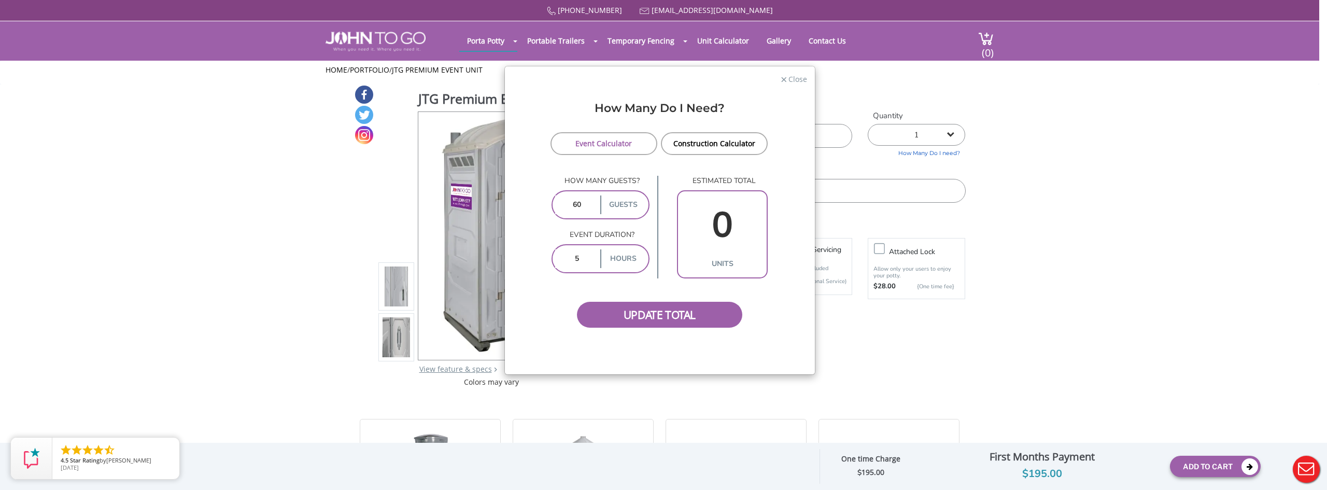
click at [622, 204] on label "guests" at bounding box center [623, 204] width 46 height 19
click at [585, 205] on input "60" at bounding box center [576, 204] width 43 height 19
click at [581, 260] on input "5" at bounding box center [576, 258] width 43 height 19
drag, startPoint x: 581, startPoint y: 260, endPoint x: 536, endPoint y: 256, distance: 45.3
click at [536, 256] on form "Event Calculator Construction Calculator How many guests? 60 guests Event durat…" at bounding box center [660, 230] width 294 height 196
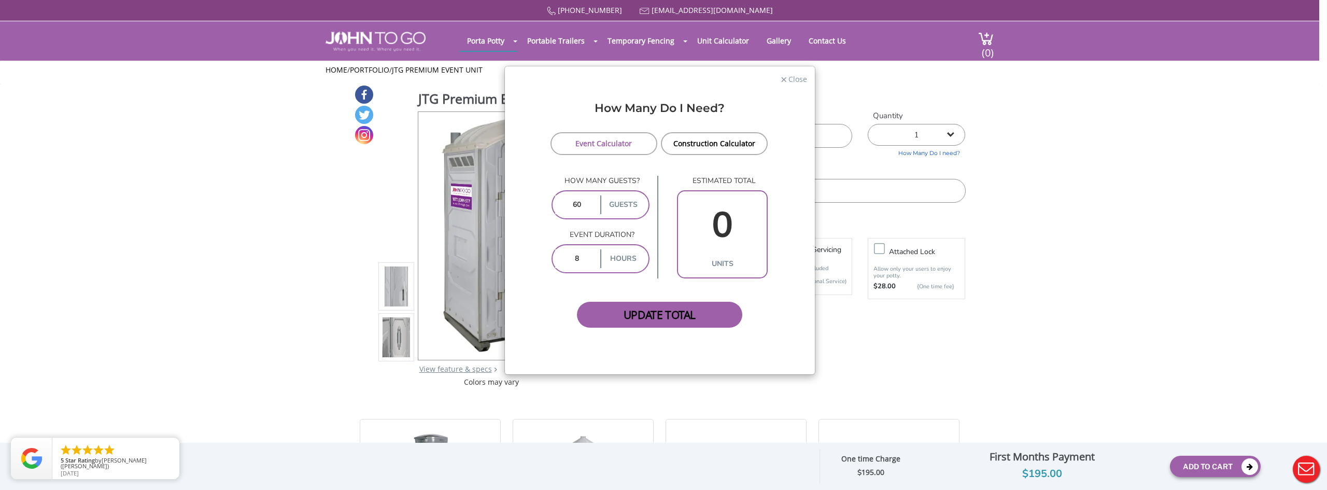
click at [673, 316] on span "Update Total" at bounding box center [660, 315] width 166 height 26
click at [669, 315] on span "Update Total" at bounding box center [660, 315] width 166 height 26
drag, startPoint x: 585, startPoint y: 258, endPoint x: 552, endPoint y: 256, distance: 32.7
click at [552, 256] on div "8 hours" at bounding box center [600, 258] width 98 height 29
type input "24"
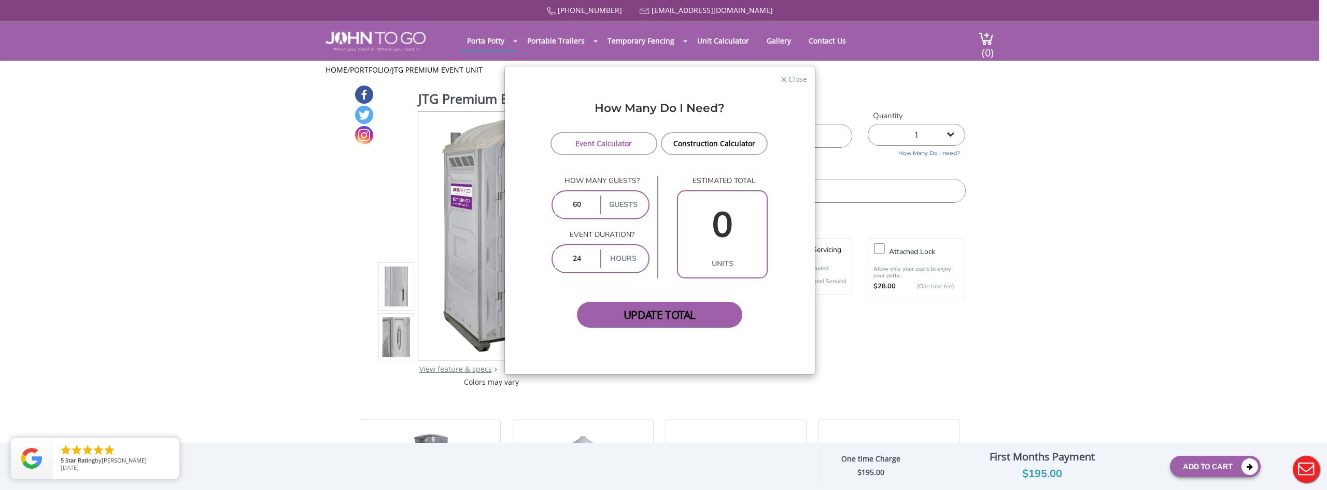
click at [653, 321] on span "Update Total" at bounding box center [660, 315] width 166 height 26
click at [792, 77] on span "Close" at bounding box center [797, 78] width 20 height 10
